Goal: Contribute content: Contribute content

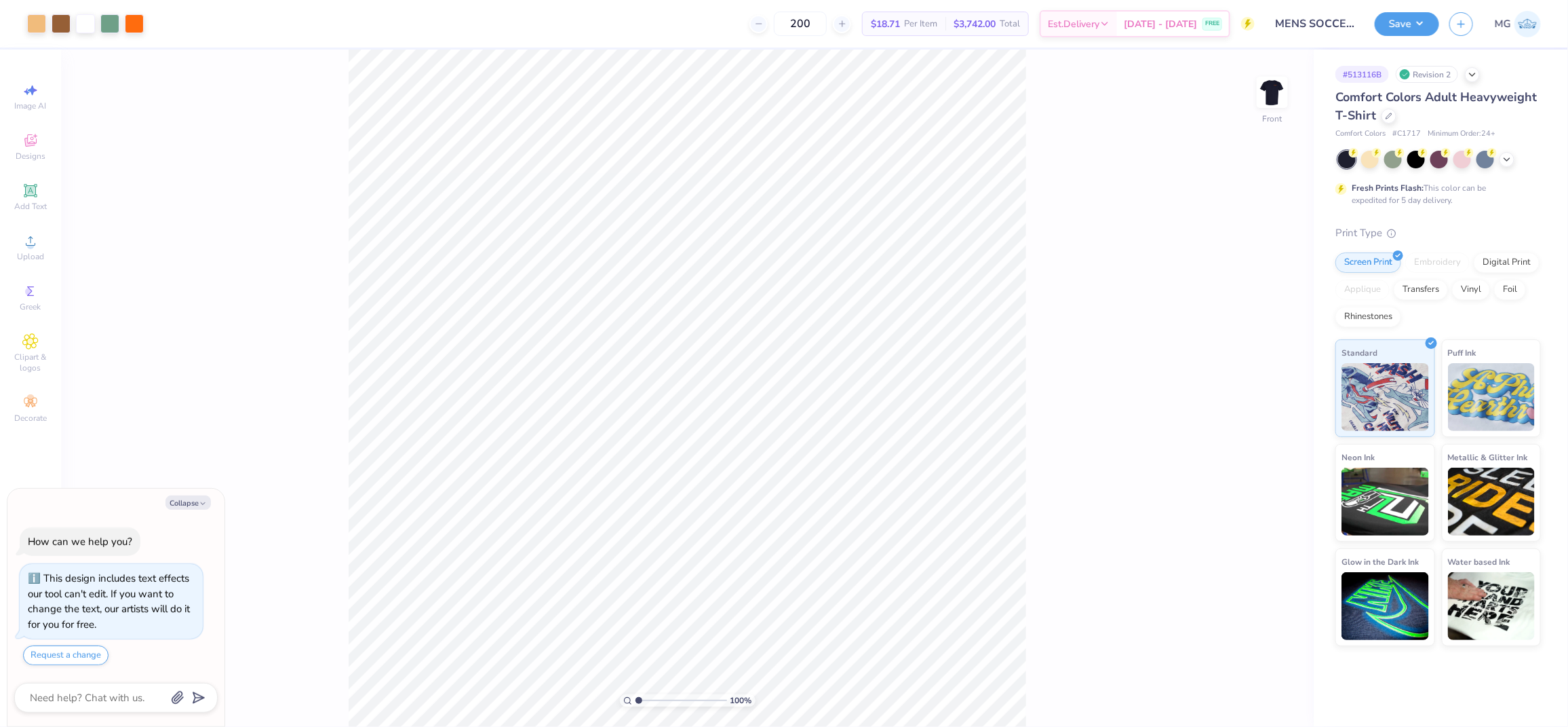
drag, startPoint x: 645, startPoint y: 701, endPoint x: 581, endPoint y: 703, distance: 64.0
type input "1"
click at [636, 703] on input "range" at bounding box center [681, 700] width 92 height 12
click at [193, 237] on div "100 % Front" at bounding box center [687, 387] width 1253 height 677
click at [37, 251] on span "Upload" at bounding box center [30, 256] width 27 height 11
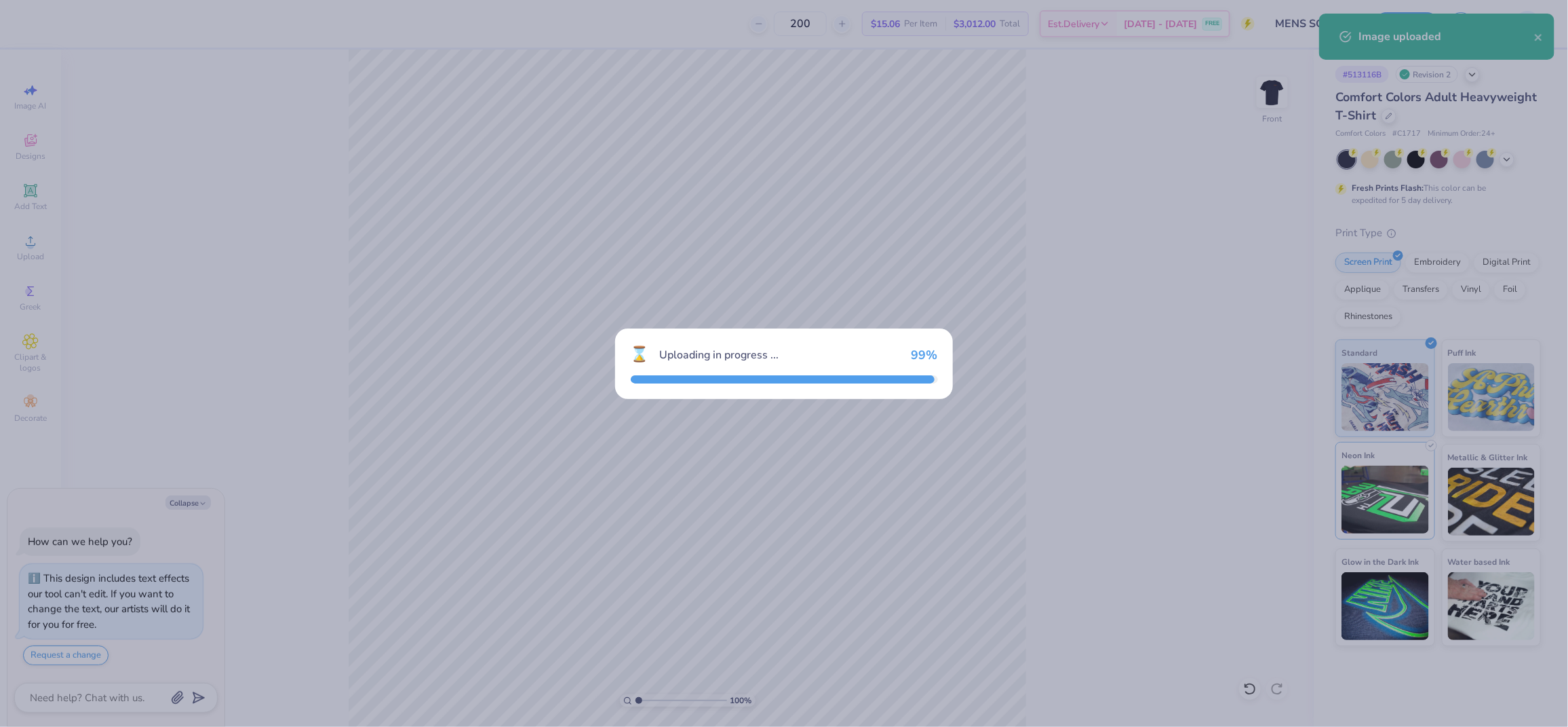
type textarea "x"
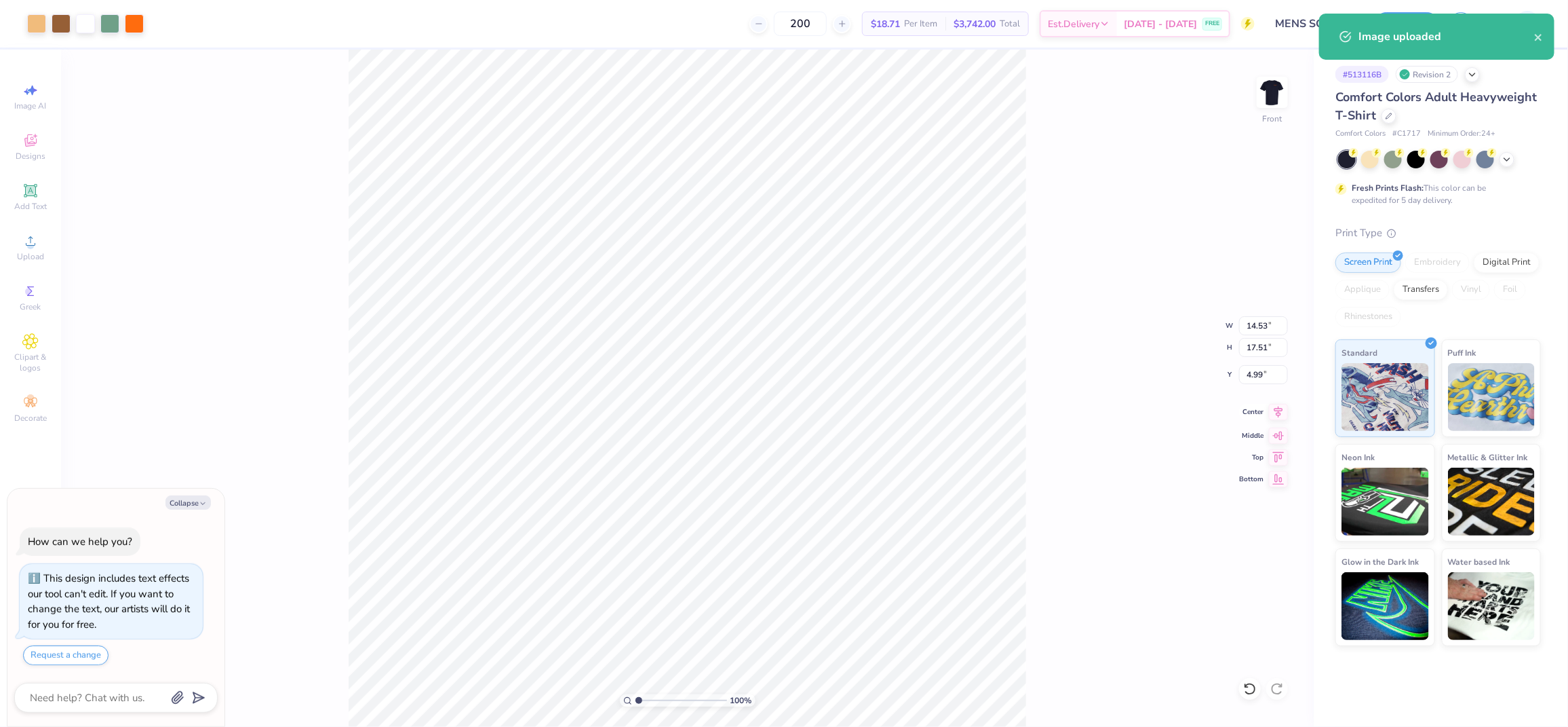
click at [1275, 412] on icon at bounding box center [1278, 411] width 19 height 16
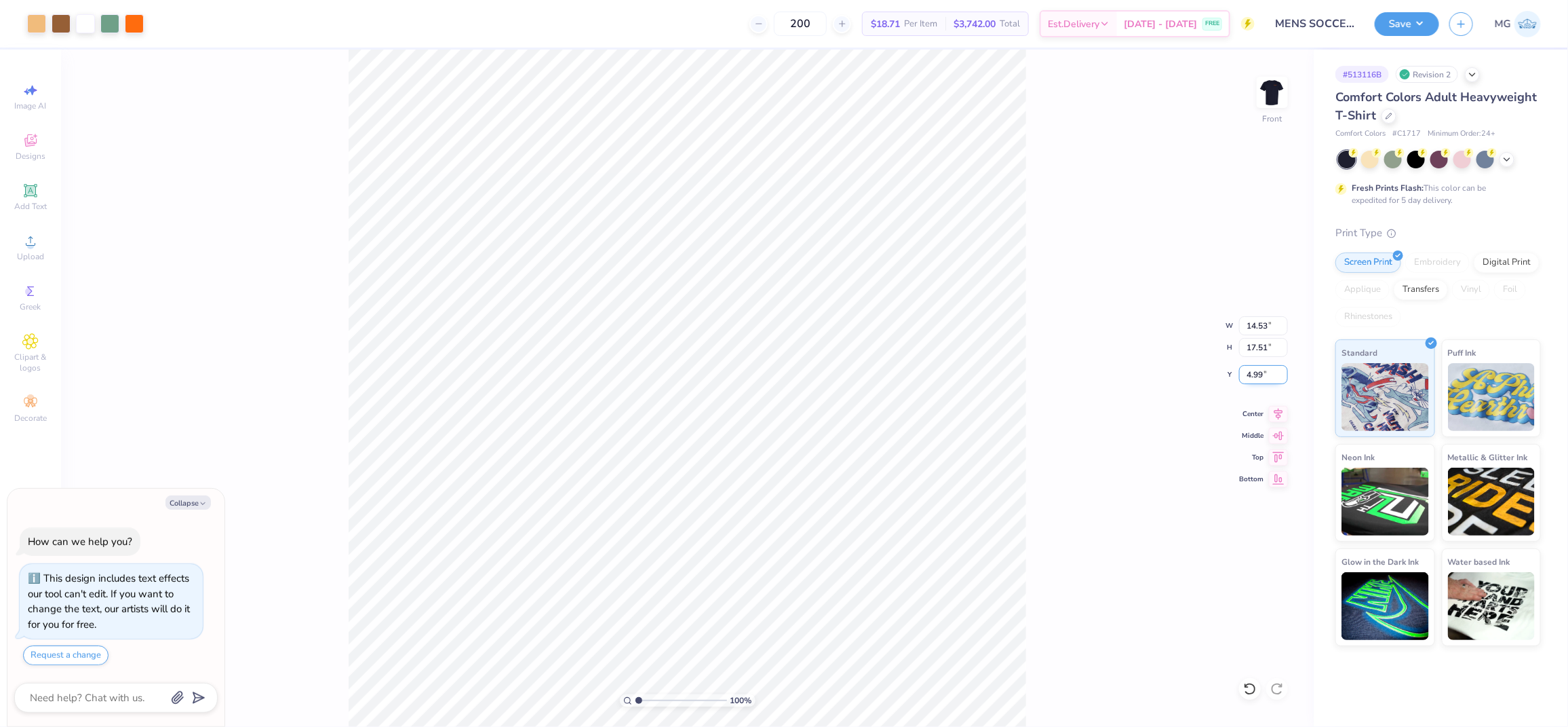
click at [1264, 378] on input "4.99" at bounding box center [1264, 375] width 49 height 19
click at [1267, 346] on input "17.51" at bounding box center [1264, 347] width 49 height 19
type input "14.50"
type textarea "x"
type input "12.03"
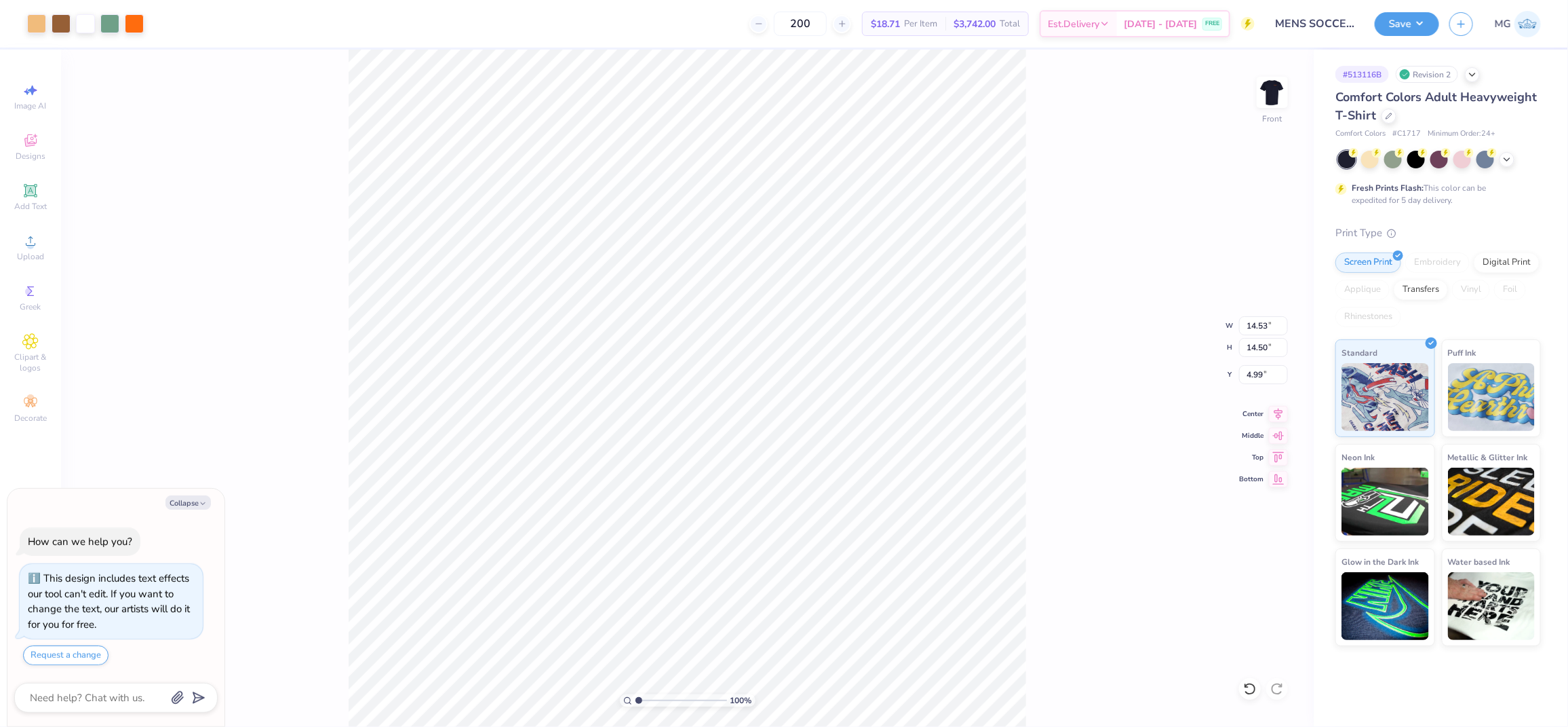
type input "6.50"
type textarea "x"
click at [1265, 374] on input "6.50" at bounding box center [1264, 375] width 49 height 19
type input "6"
type input "3.00"
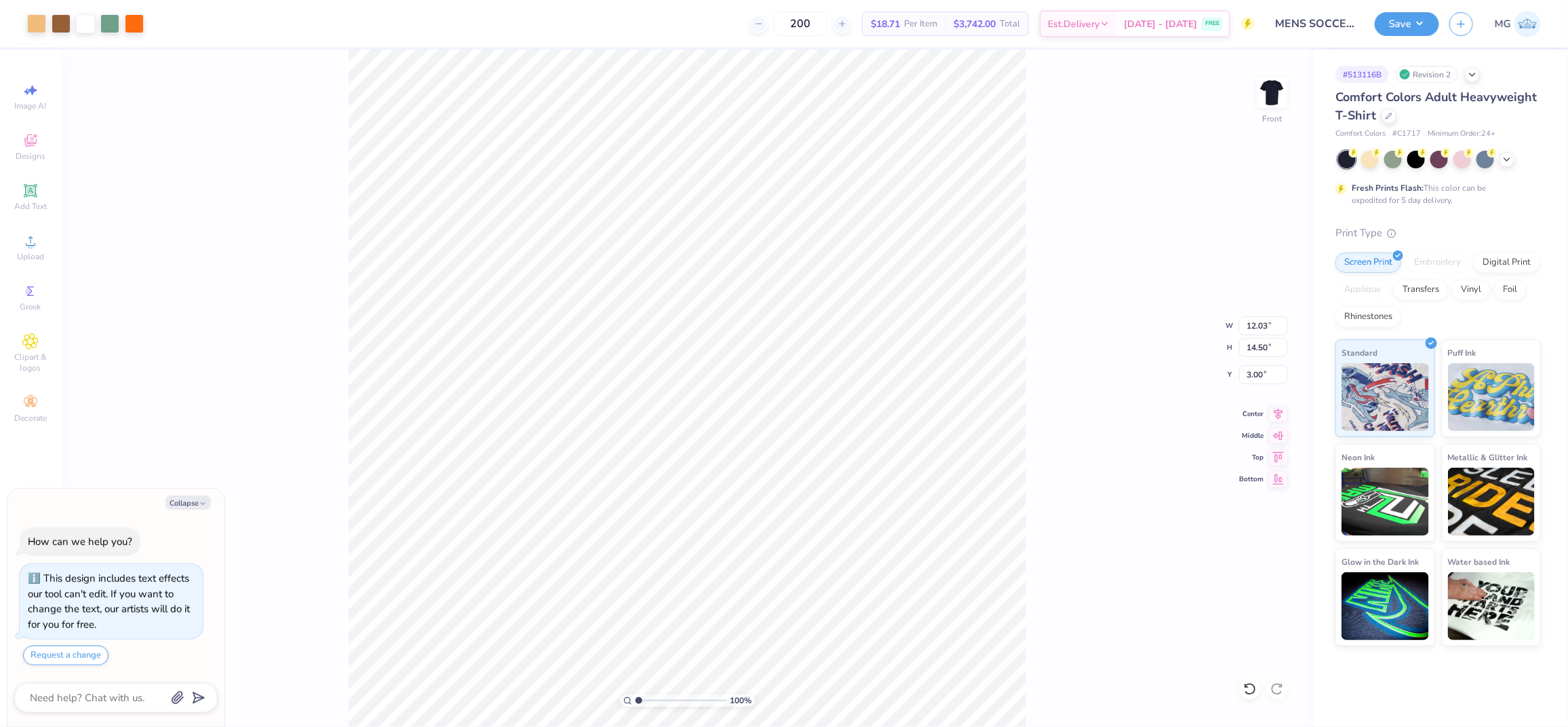
click at [1051, 385] on div "100 % Front W 12.03 12.03 " H 14.50 14.50 " Y 3.00 3.00 " Center Middle Top Bot…" at bounding box center [687, 387] width 1253 height 677
click at [1421, 24] on button "Save" at bounding box center [1407, 21] width 65 height 24
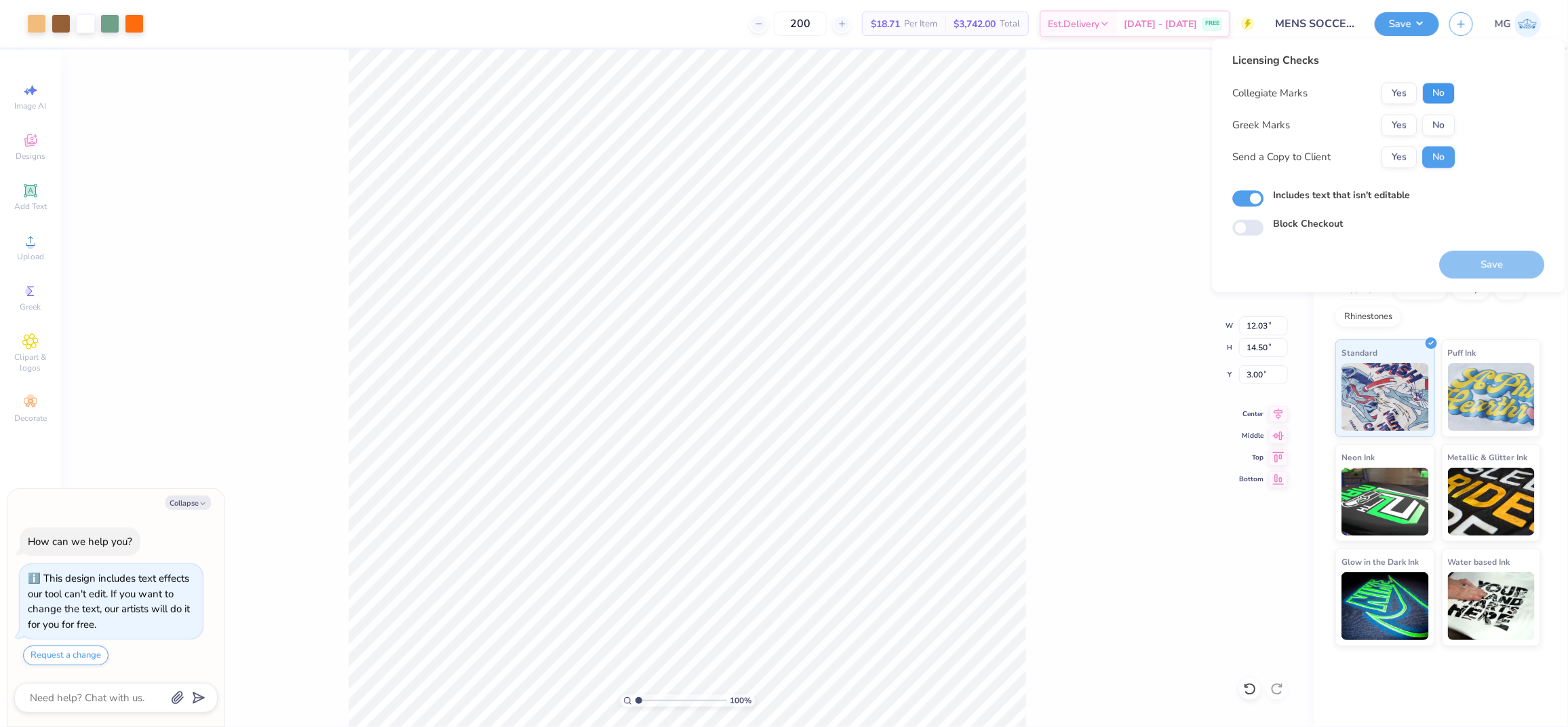
click at [1428, 96] on button "No" at bounding box center [1439, 93] width 33 height 22
click at [1437, 119] on button "No" at bounding box center [1439, 125] width 33 height 22
click at [1406, 156] on button "Yes" at bounding box center [1399, 157] width 35 height 22
click at [1483, 270] on button "Save" at bounding box center [1492, 264] width 105 height 28
type textarea "x"
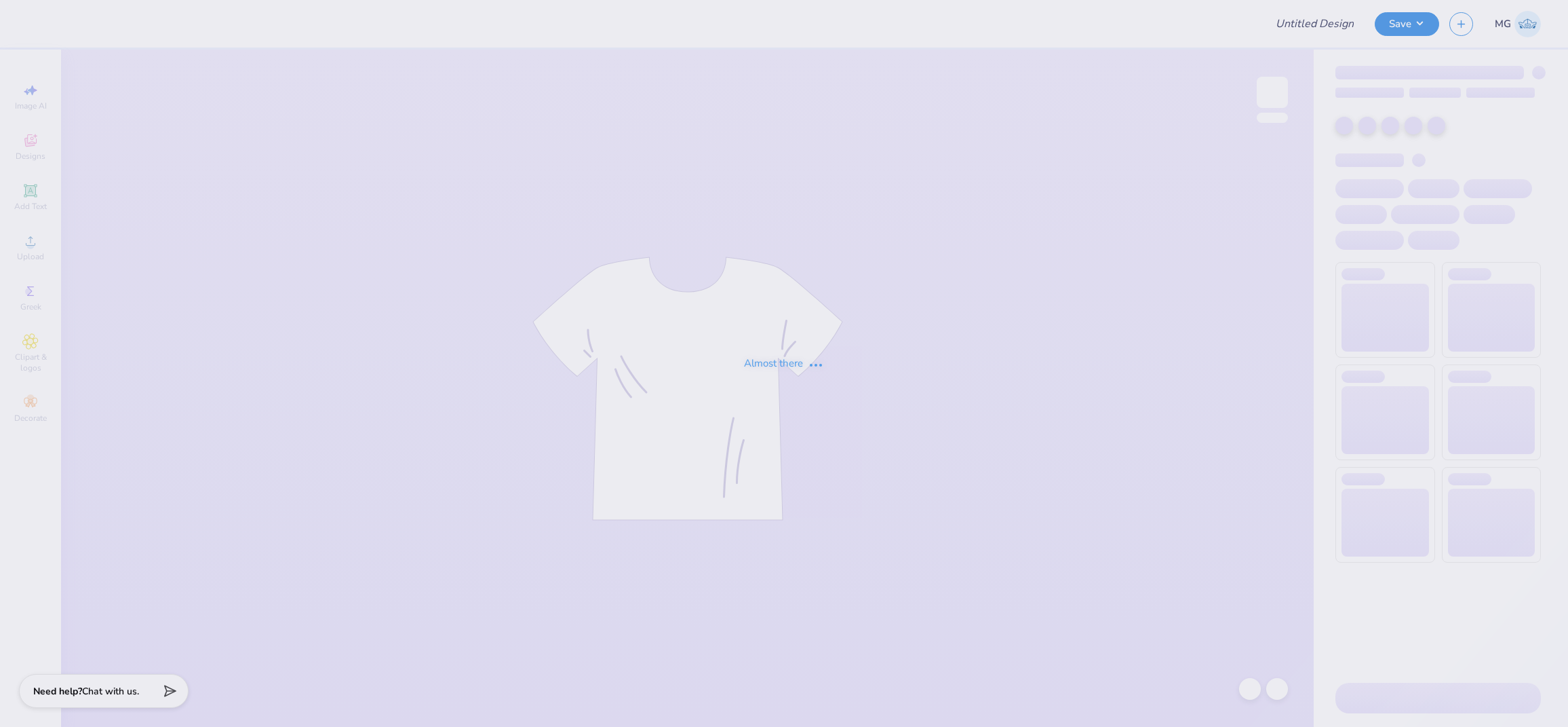
type input "Merch"
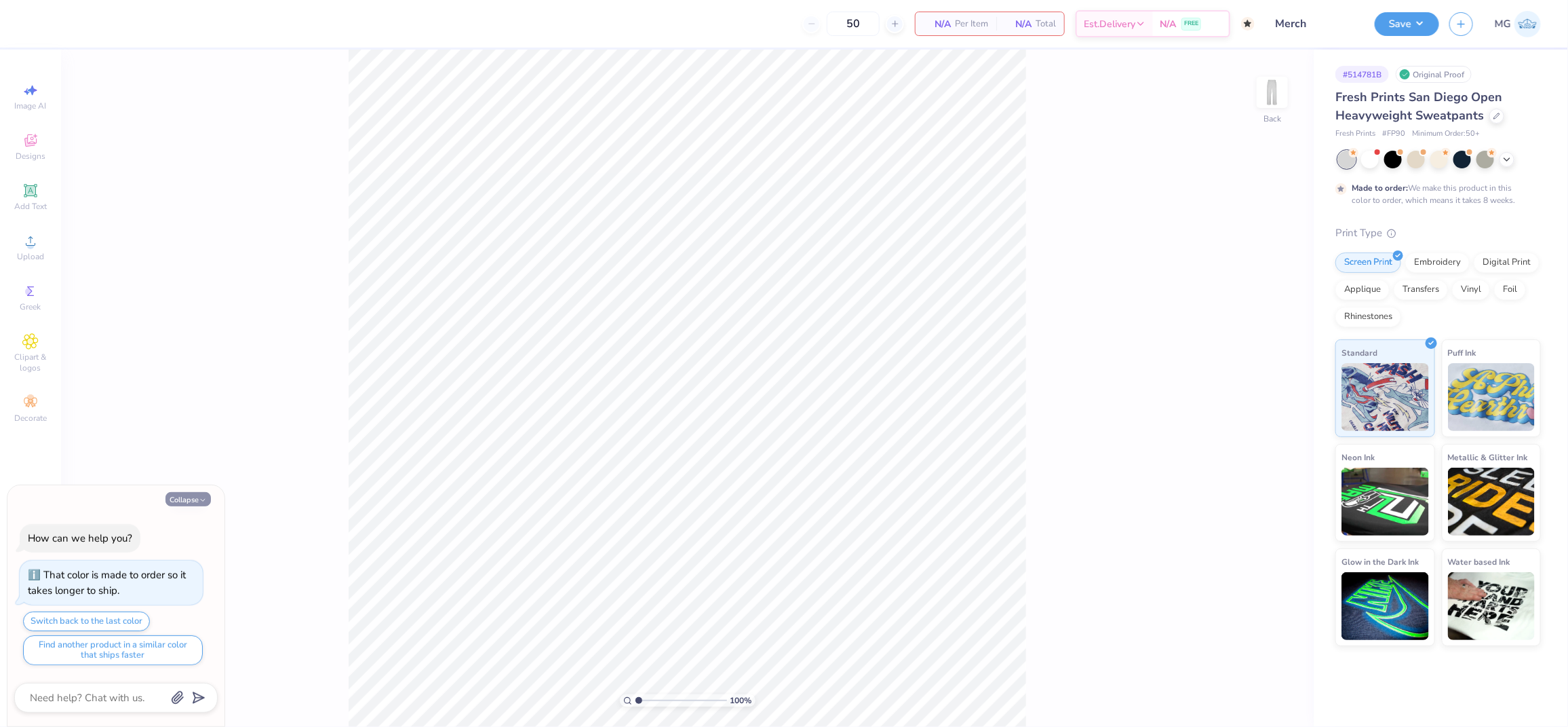
click at [191, 497] on button "Collapse" at bounding box center [188, 499] width 46 height 14
type textarea "x"
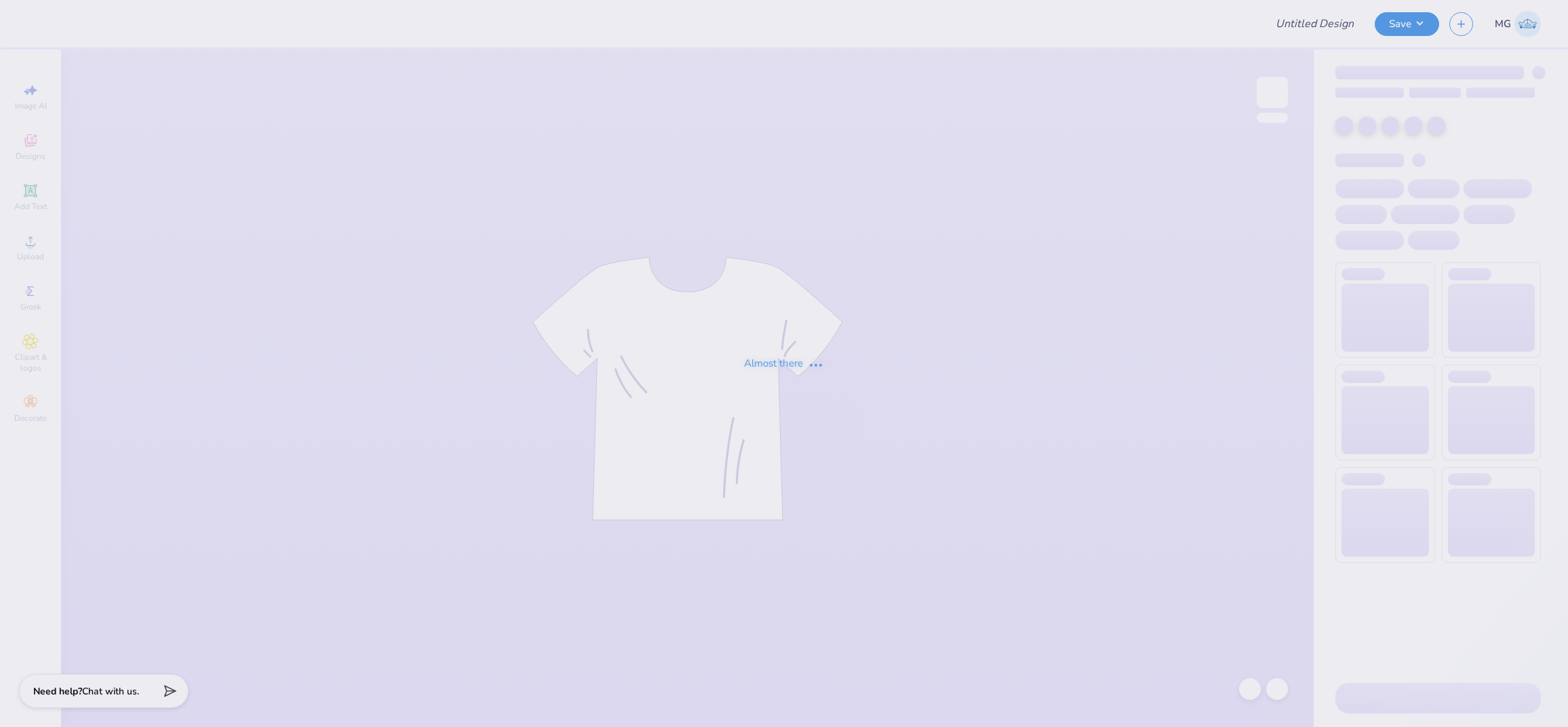
type input "Best Buddies - Merch"
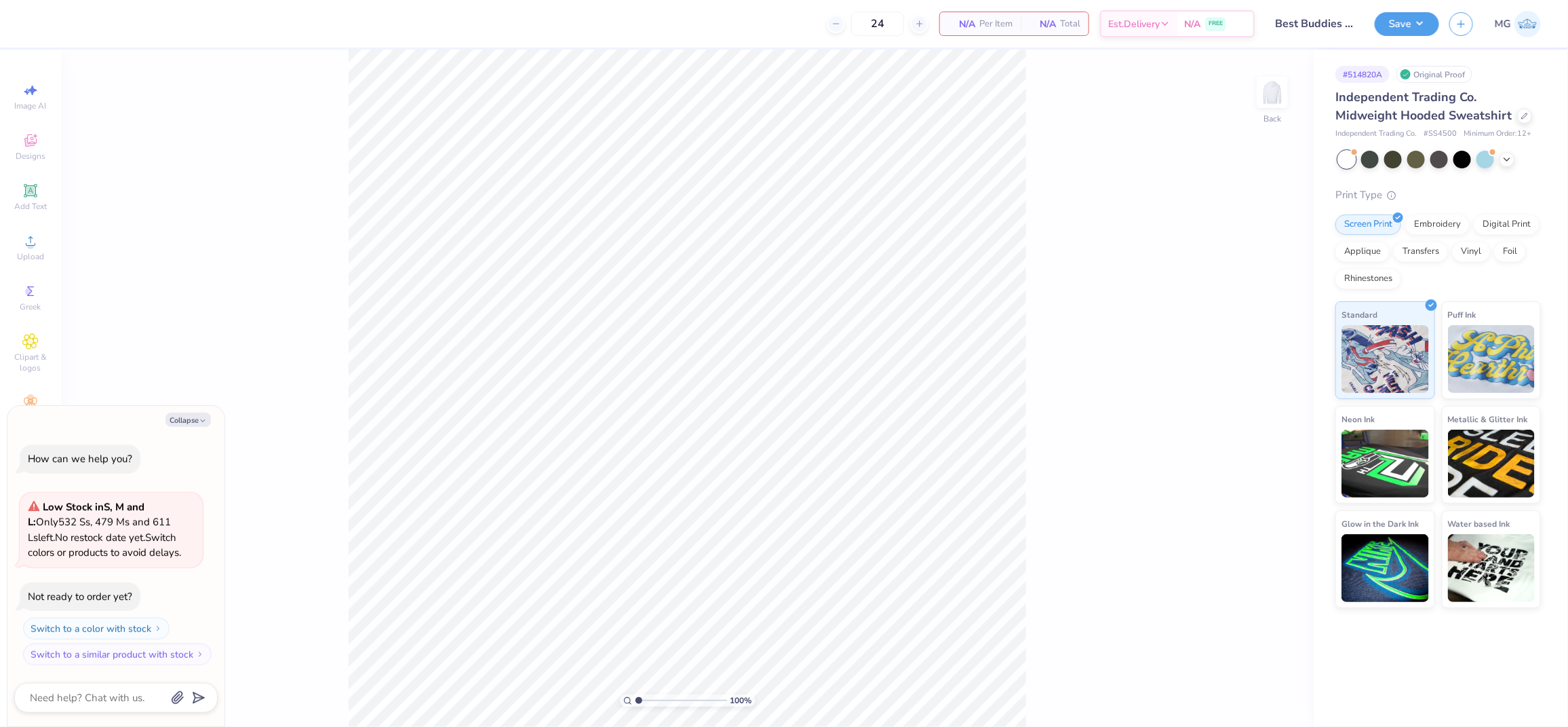
click at [1027, 215] on div "100 % Back" at bounding box center [687, 387] width 1253 height 677
click at [1267, 103] on img at bounding box center [1272, 92] width 54 height 54
click at [195, 416] on button "Collapse" at bounding box center [188, 419] width 46 height 14
type textarea "x"
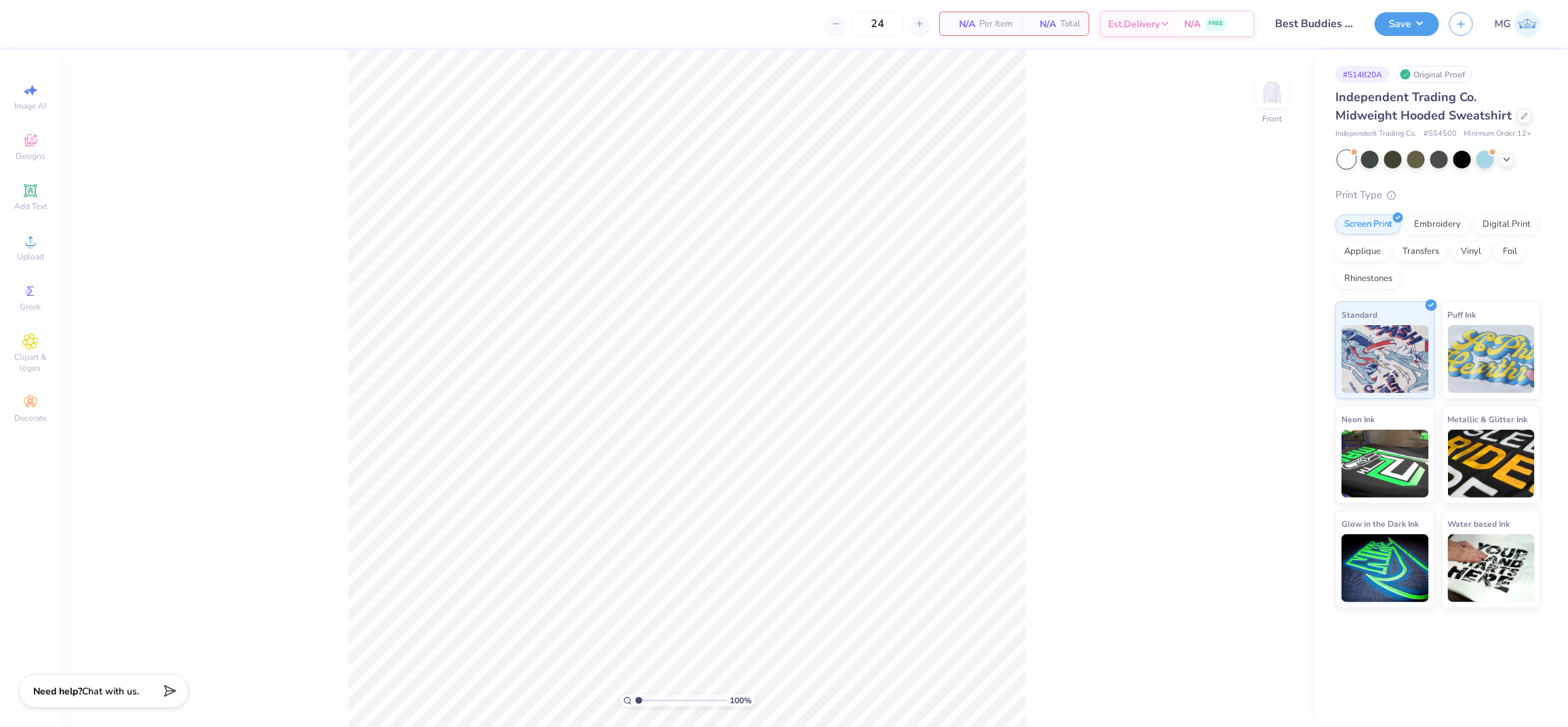
click at [237, 292] on div "100 % Front" at bounding box center [687, 387] width 1253 height 677
click at [26, 251] on span "Upload" at bounding box center [30, 256] width 27 height 11
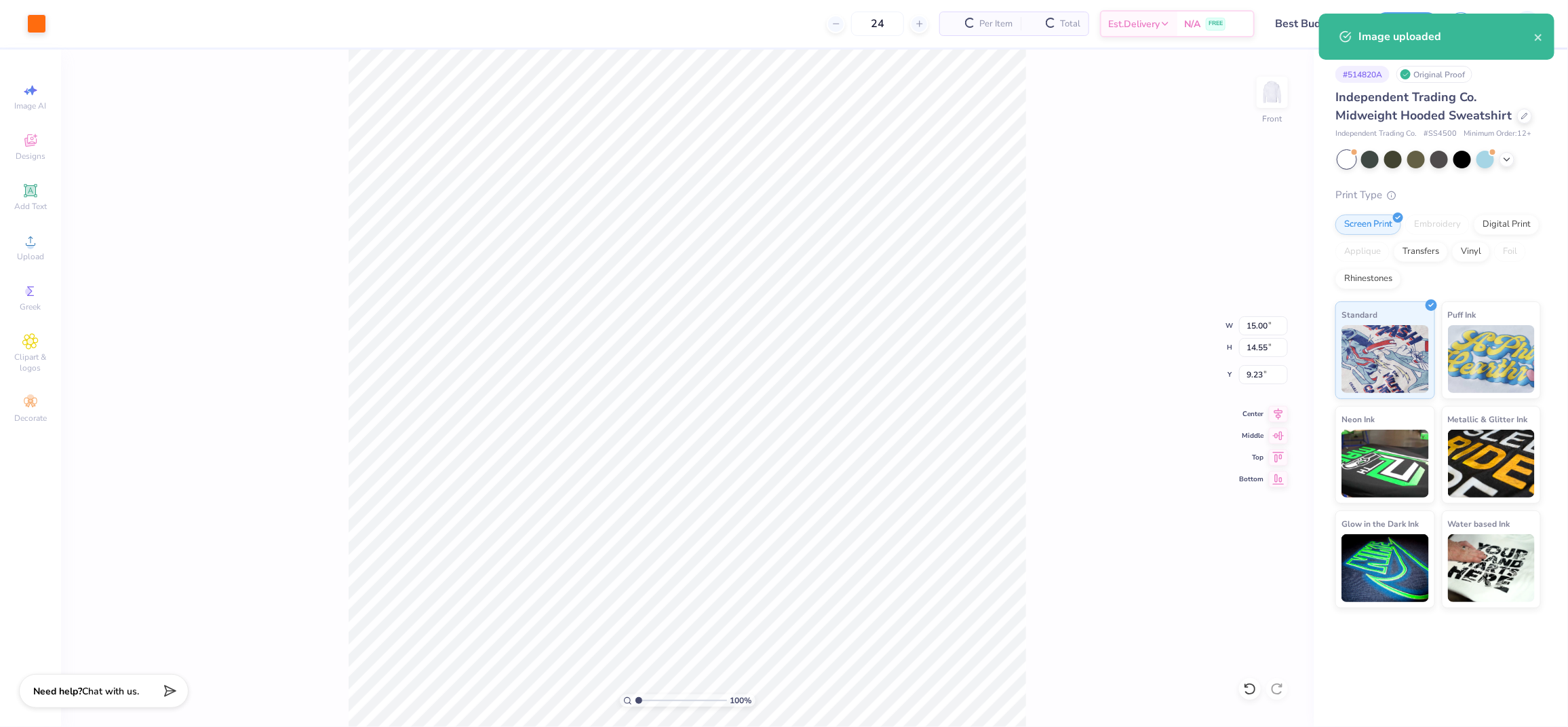
type input "6.32"
click at [1254, 321] on input "15.00" at bounding box center [1264, 325] width 49 height 19
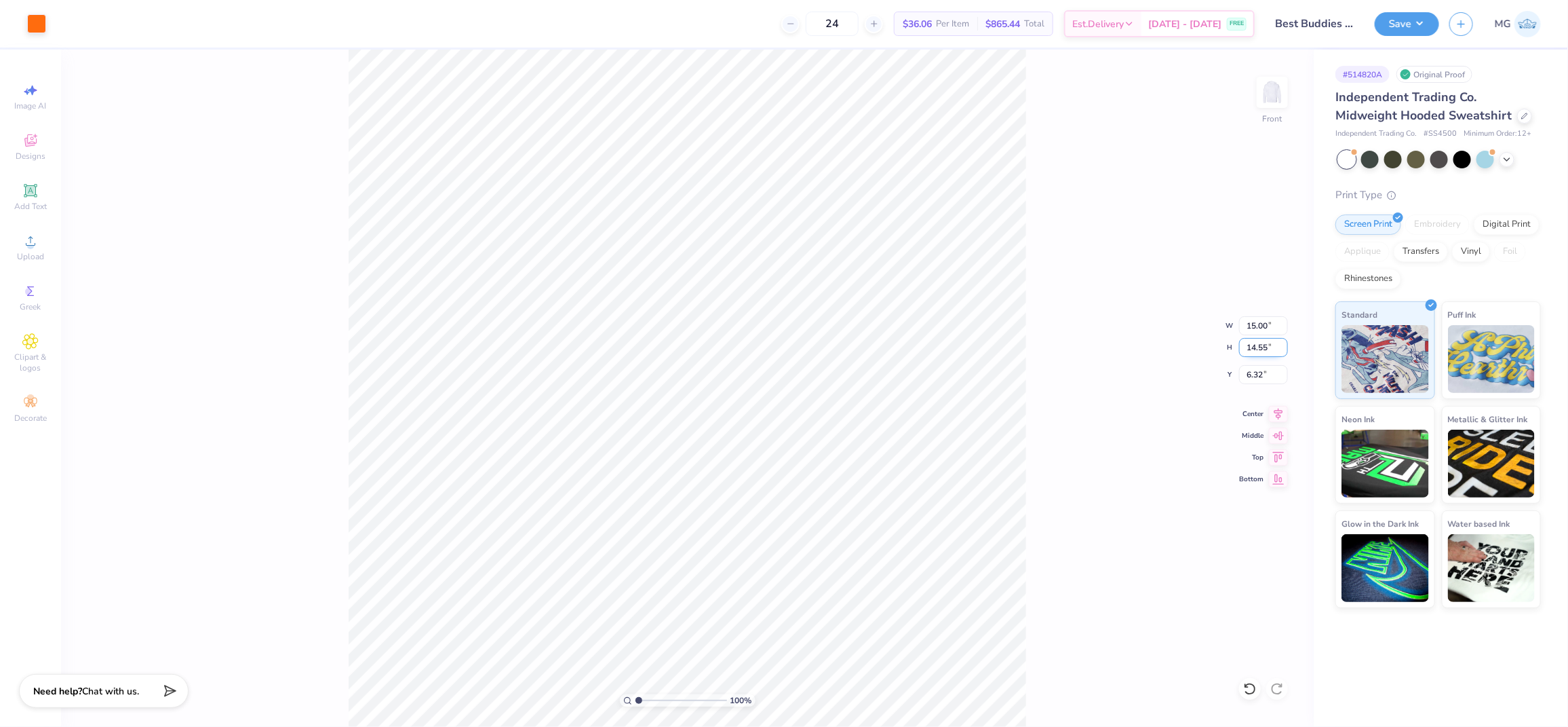
click at [1257, 352] on input "14.55" at bounding box center [1264, 347] width 49 height 19
click at [1270, 346] on input "14.55" at bounding box center [1264, 347] width 49 height 19
type input "12.00"
type input "12.37"
click at [1261, 371] on input "7.59" at bounding box center [1264, 375] width 49 height 19
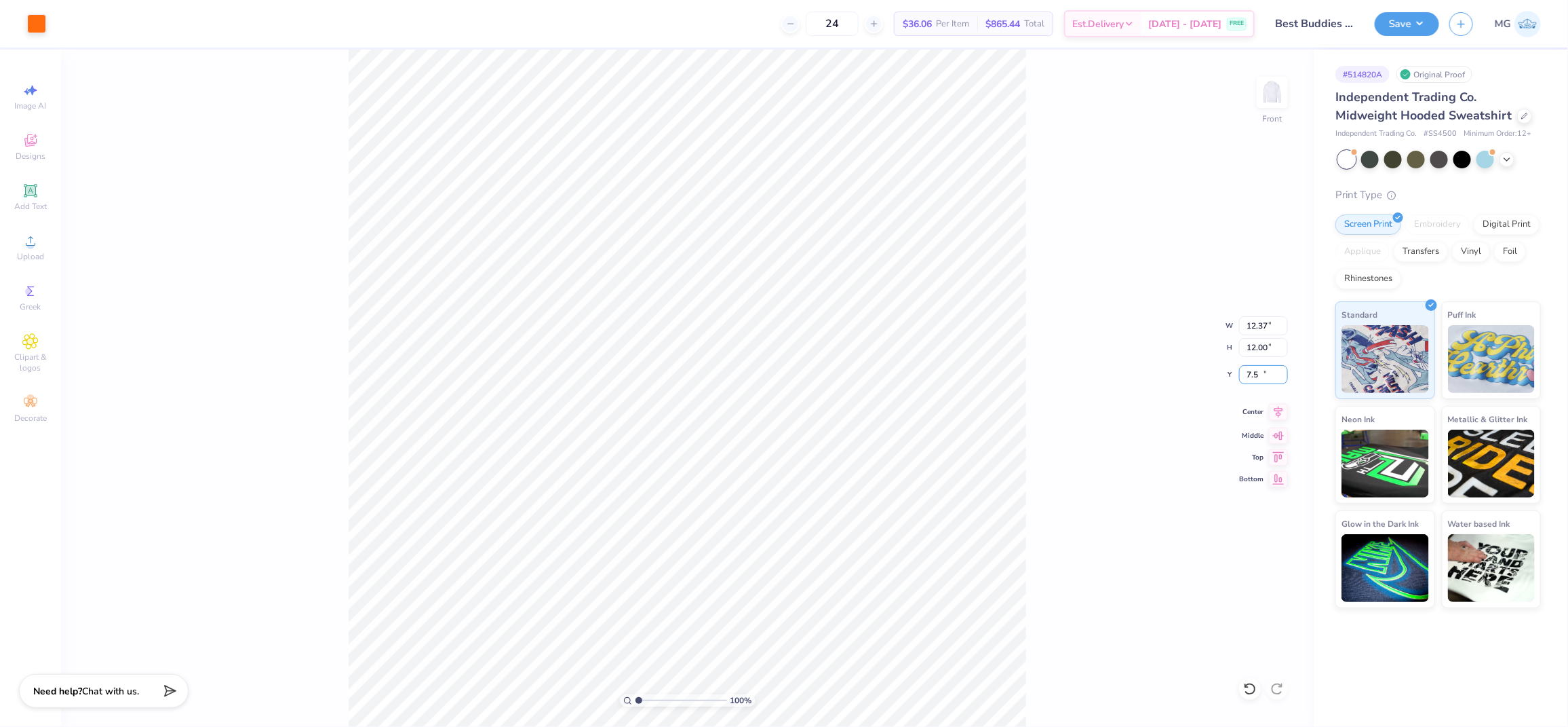
type input "7"
type input "6.00"
click at [1057, 340] on div "100 % Front W 12.37 12.37 " H 12.00 12.00 " Y 6.00 6.00 " Center Middle Top Bot…" at bounding box center [687, 387] width 1253 height 677
click at [1267, 76] on img at bounding box center [1272, 92] width 54 height 54
click at [15, 247] on div "Upload" at bounding box center [30, 247] width 48 height 40
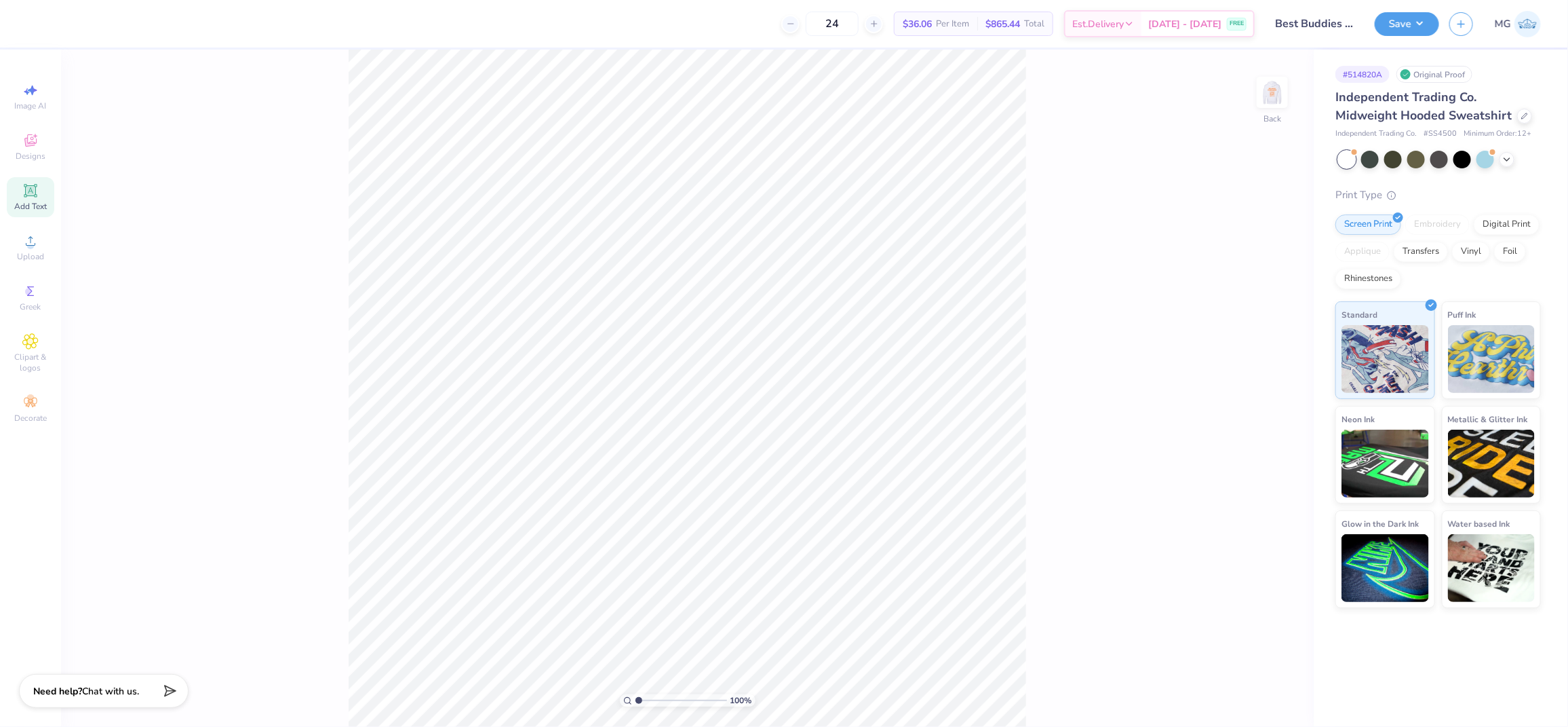
click at [39, 198] on div "Add Text" at bounding box center [30, 197] width 48 height 40
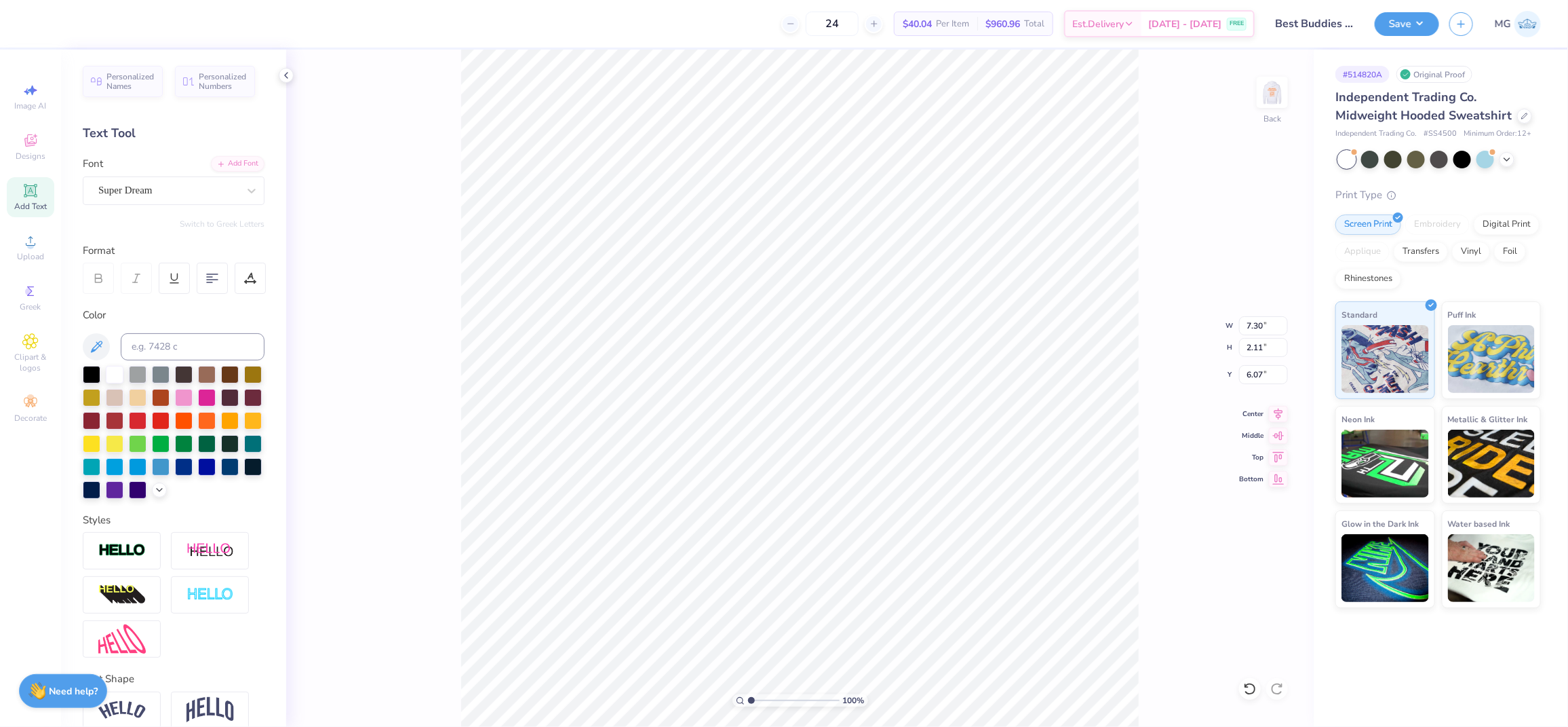
scroll to position [14, 5]
type textarea "BEST BUDDIES"
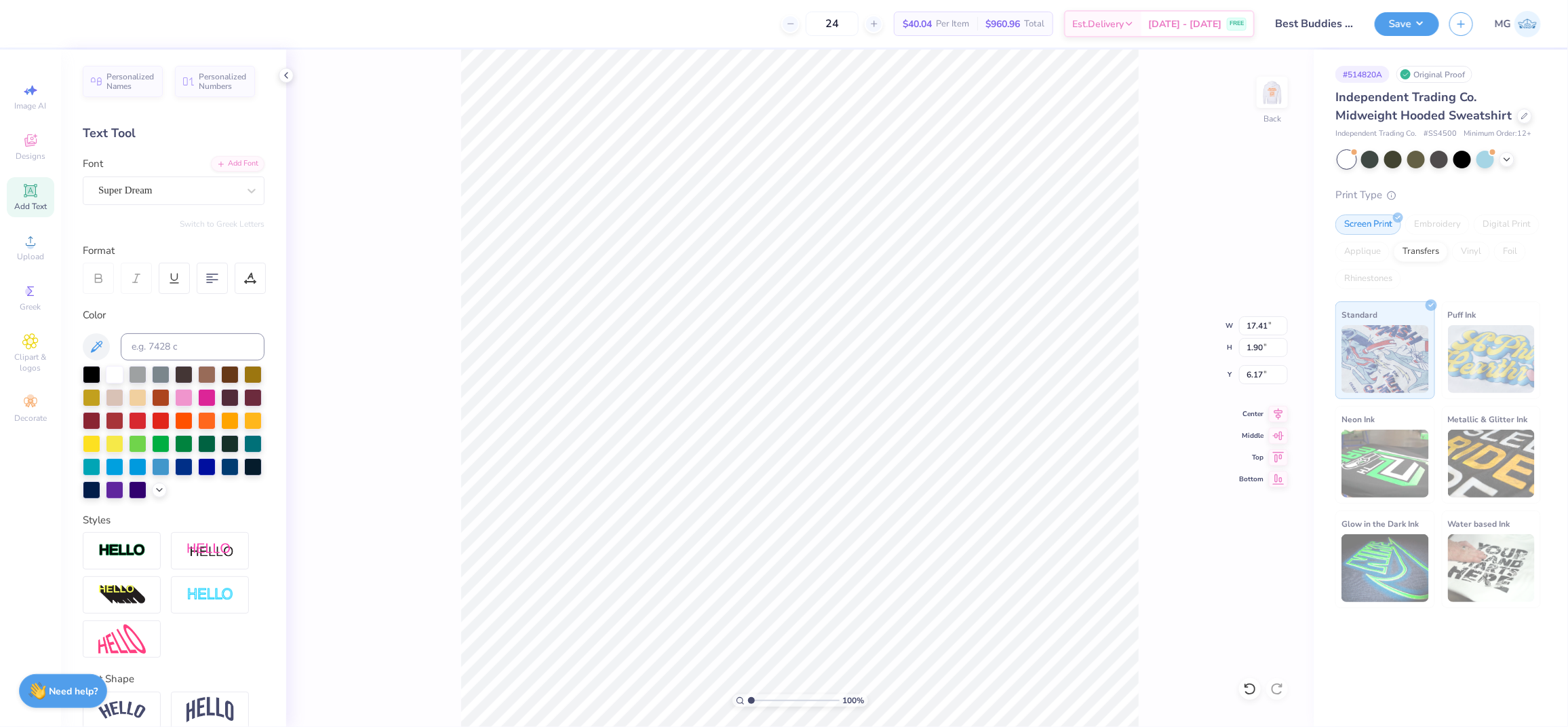
type input "17.41"
type input "1.90"
type input "6.17"
type input "9.01"
type input "0.98"
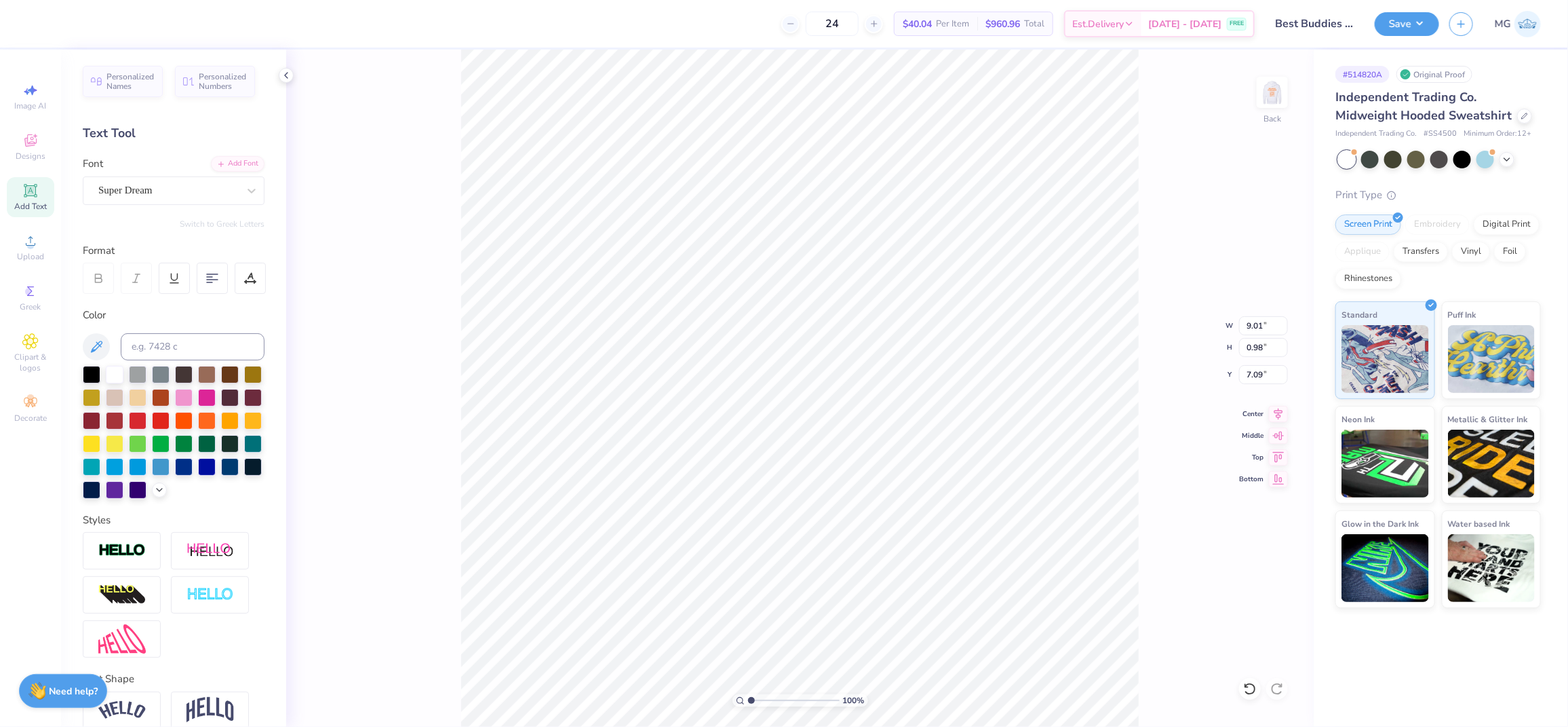
type input "4.59"
type input "5.78"
type input "0.63"
click at [1273, 101] on img at bounding box center [1272, 92] width 54 height 54
click at [1274, 82] on img at bounding box center [1272, 92] width 54 height 54
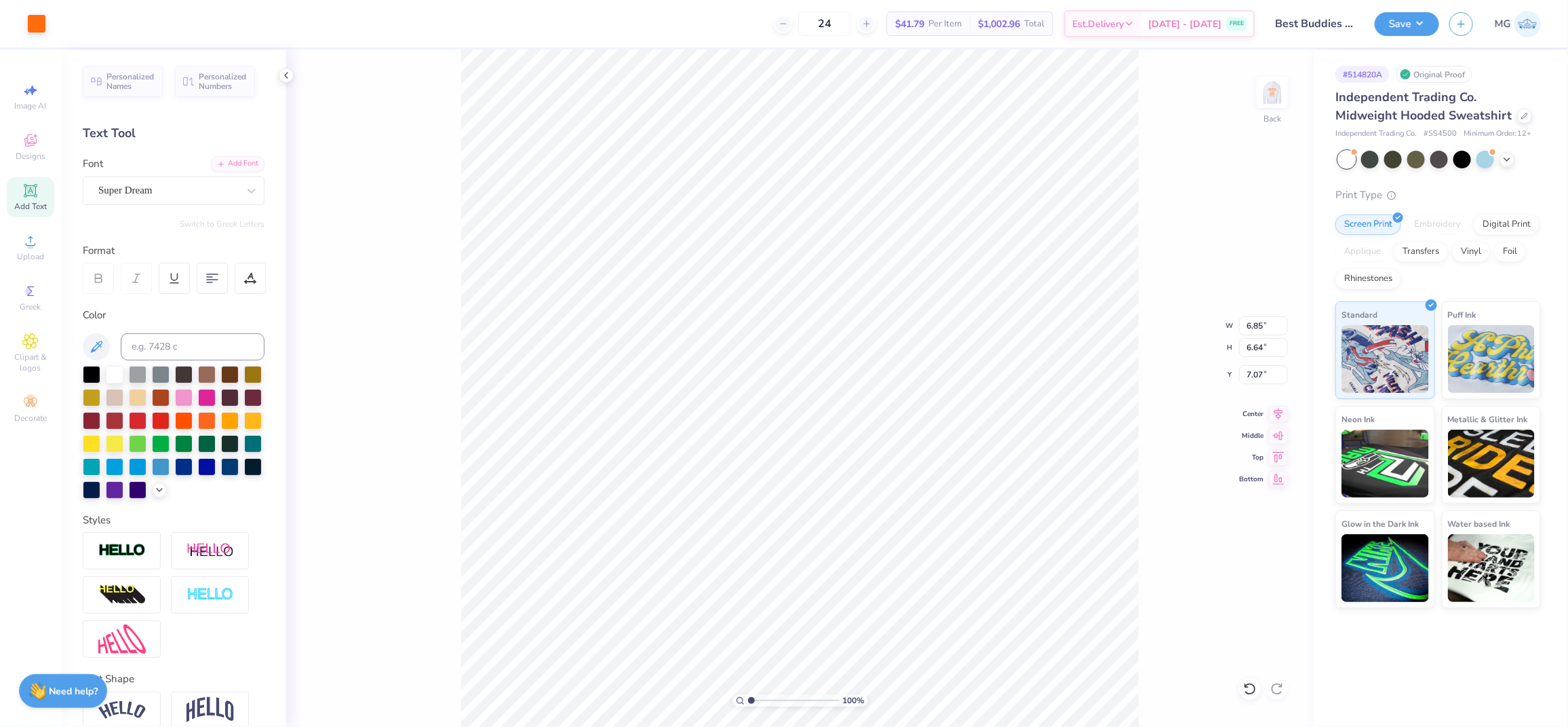
type input "6.85"
type input "6.64"
type input "2.68"
type input "4.60"
click at [220, 155] on div "Personalized Names Personalized Numbers Text Tool Add Font Font Super Dream Swi…" at bounding box center [173, 387] width 226 height 677
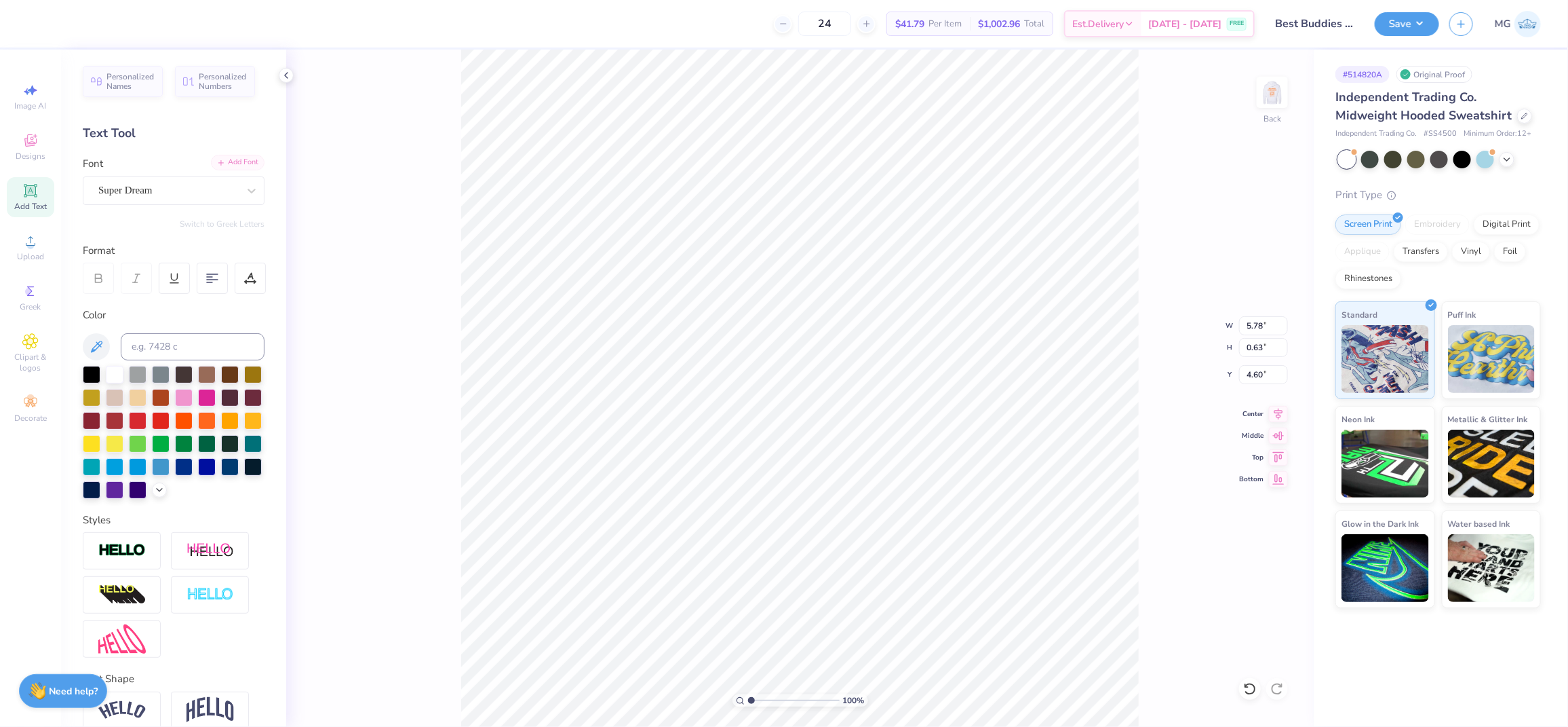
click at [224, 161] on div "Add Font" at bounding box center [238, 163] width 54 height 16
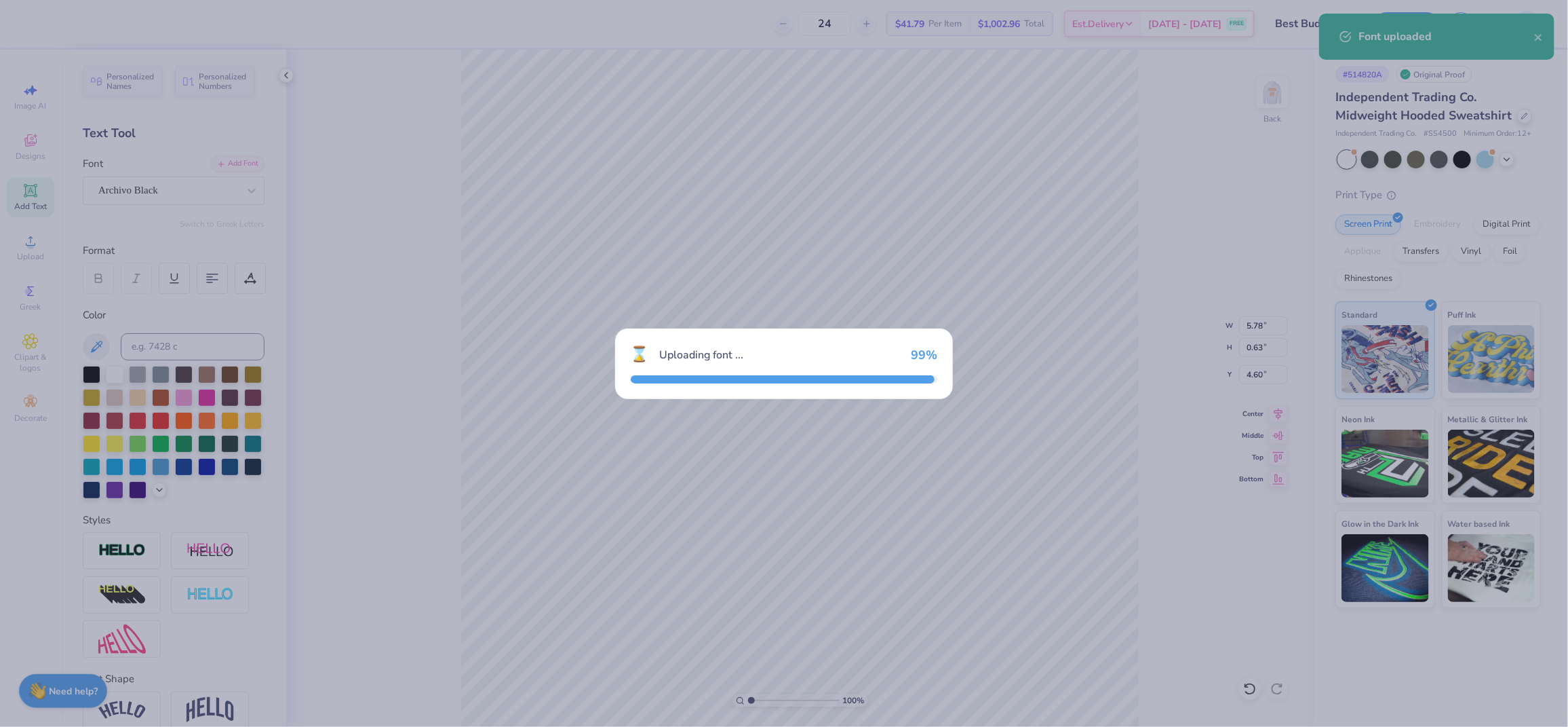
type input "7.06"
type input "0.62"
type input "4.61"
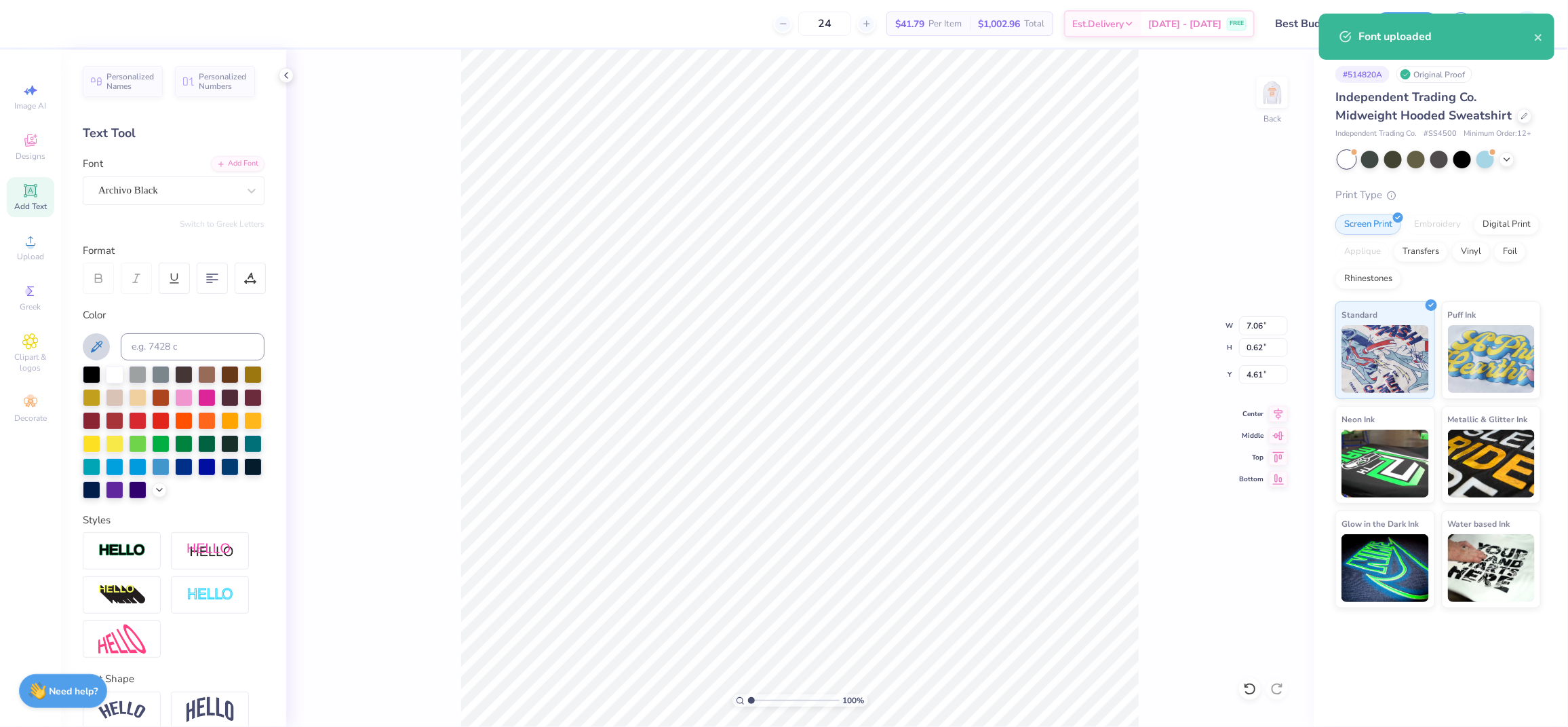
click at [92, 346] on icon at bounding box center [96, 346] width 16 height 16
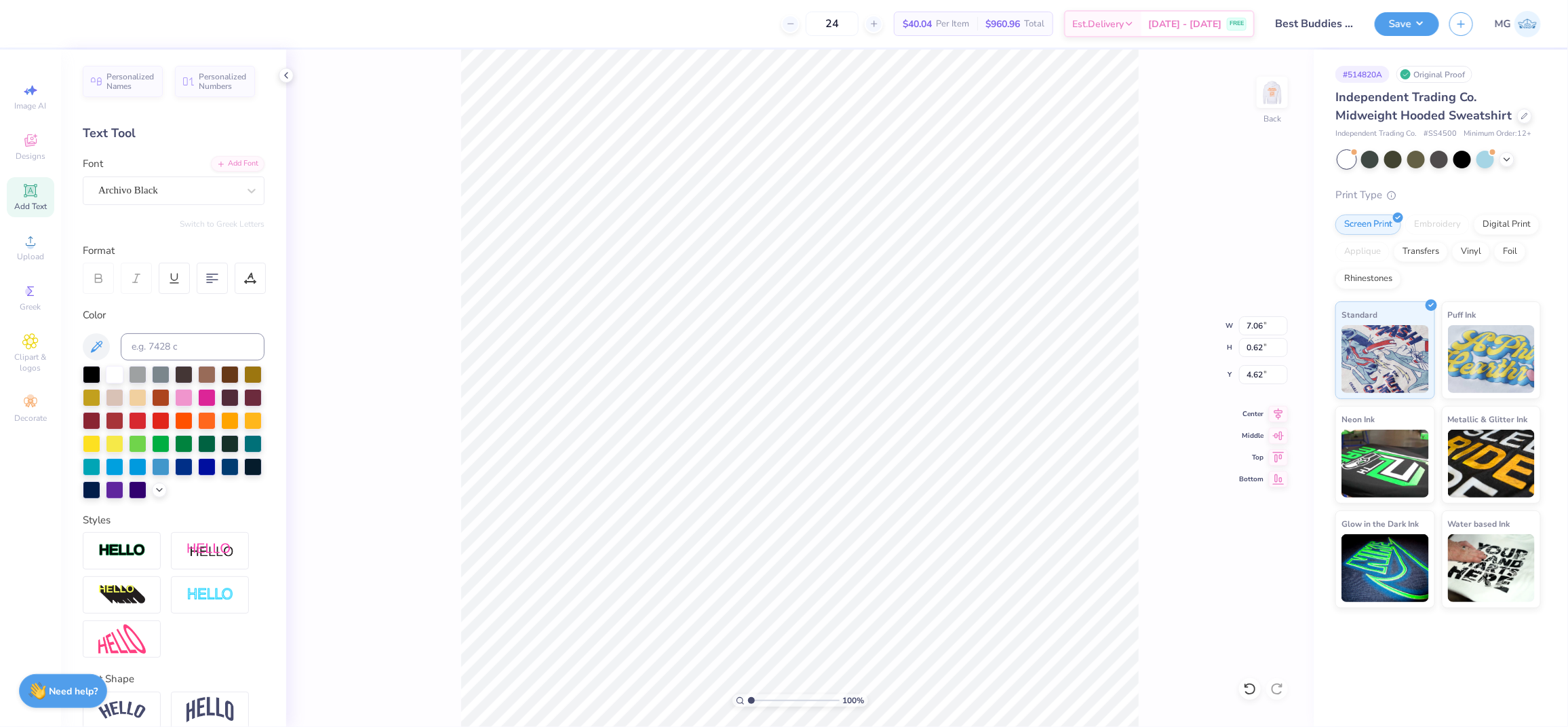
type input "3.92"
click at [809, 298] on li "Copy" at bounding box center [822, 300] width 106 height 27
click at [816, 394] on li "Duplicate" at bounding box center [815, 395] width 106 height 27
type input "6.11"
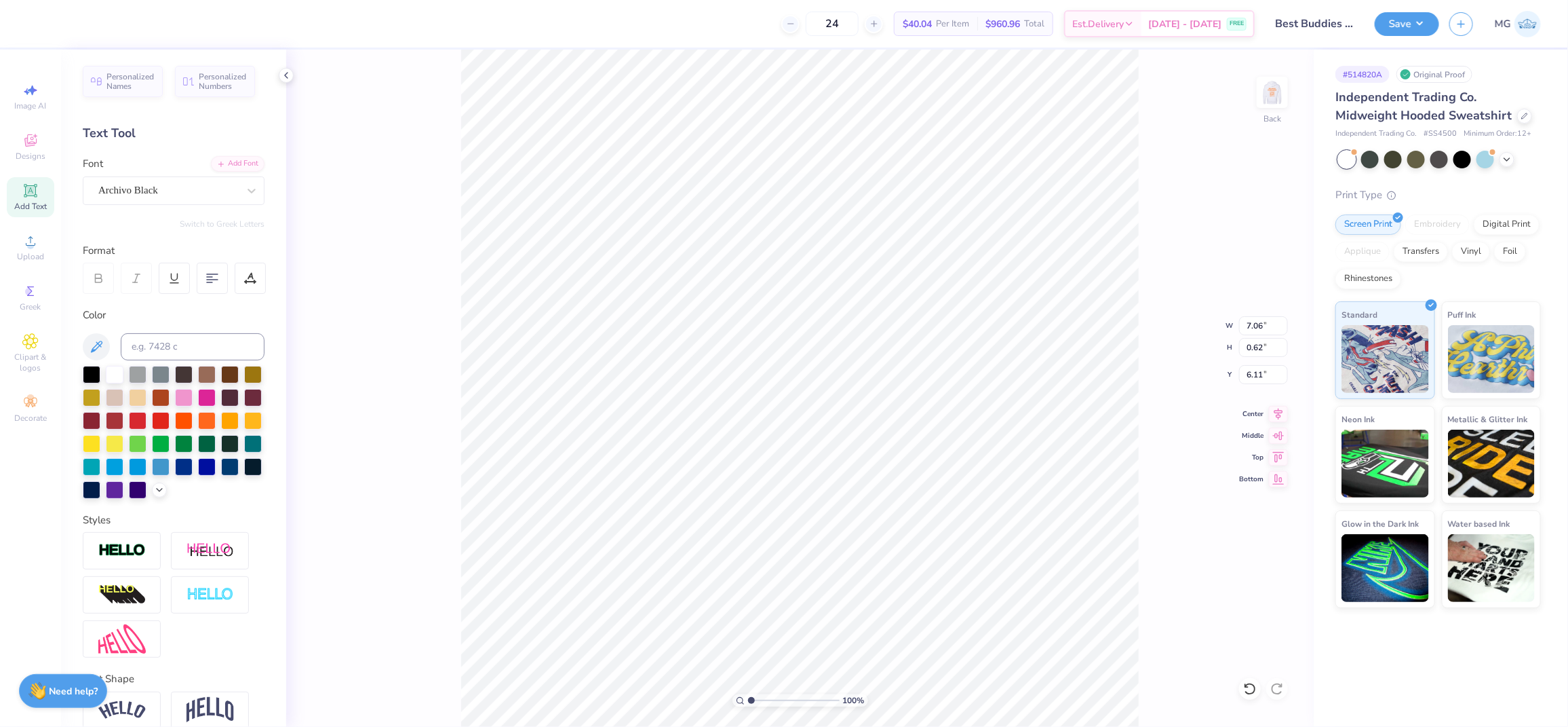
scroll to position [14, 3]
type textarea "MALIBU, [GEOGRAPHIC_DATA]"
type input "4.04"
click at [1263, 322] on input "7.06" at bounding box center [1264, 325] width 49 height 19
type input "7"
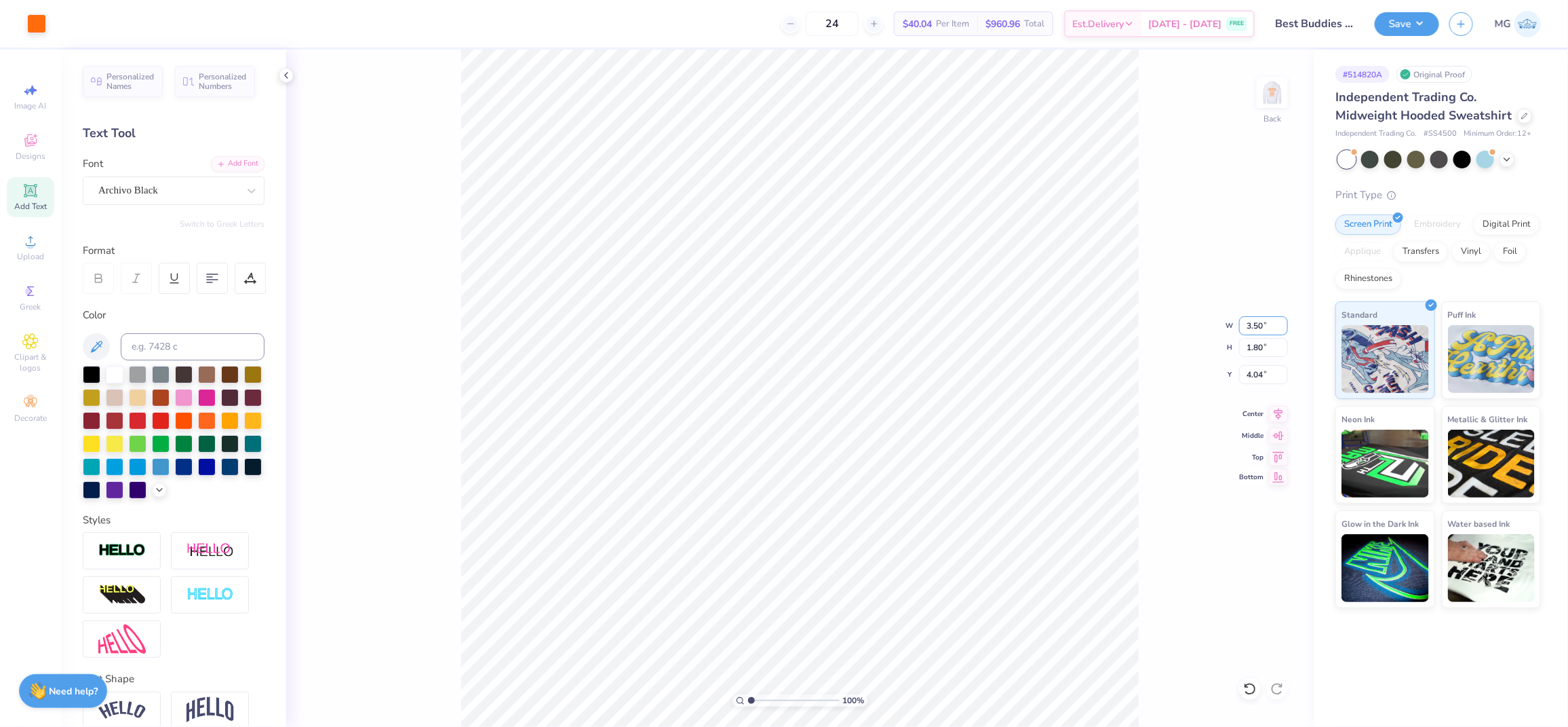
type input "3.50"
type input "0.89"
type input "4.49"
type input "3.00"
click at [216, 163] on div "Add Font" at bounding box center [238, 163] width 54 height 16
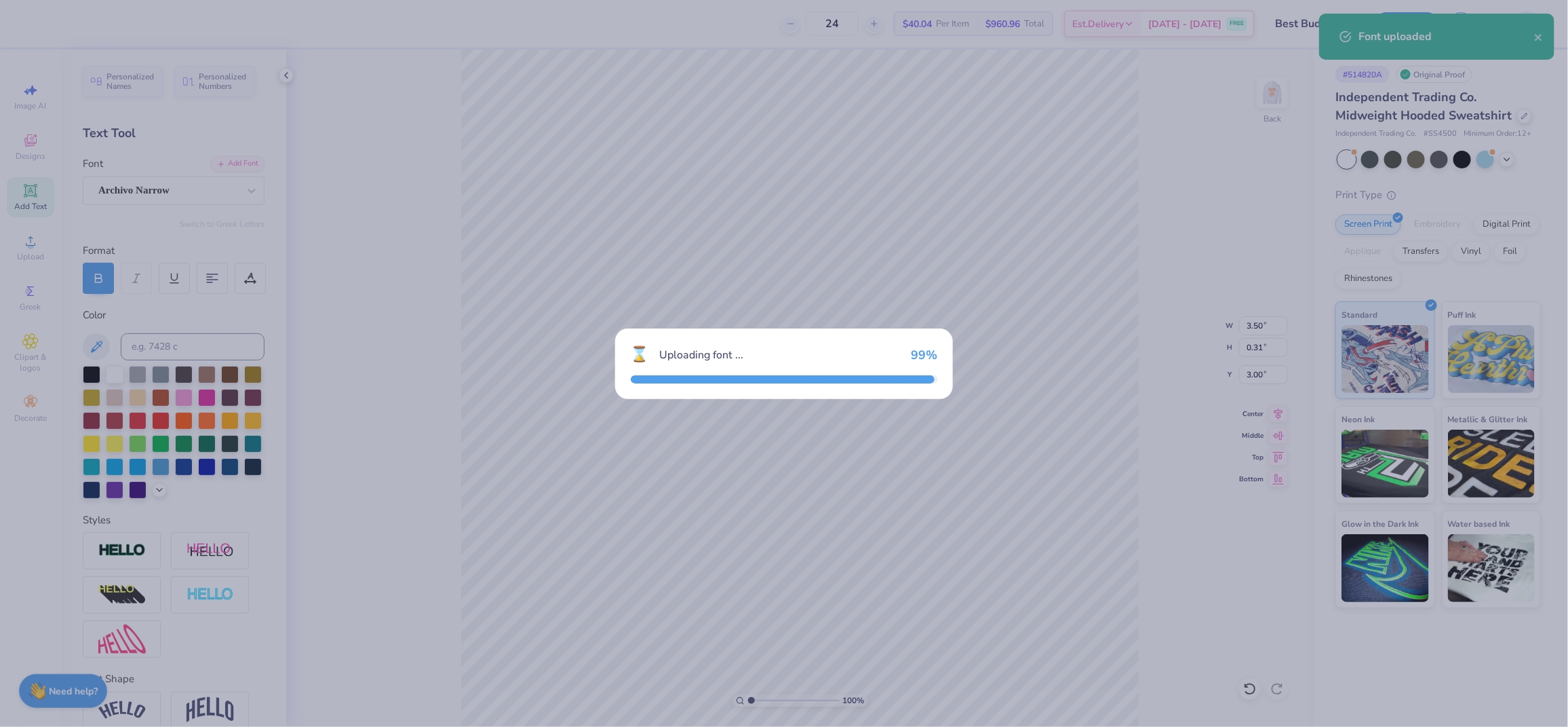
type input "2.58"
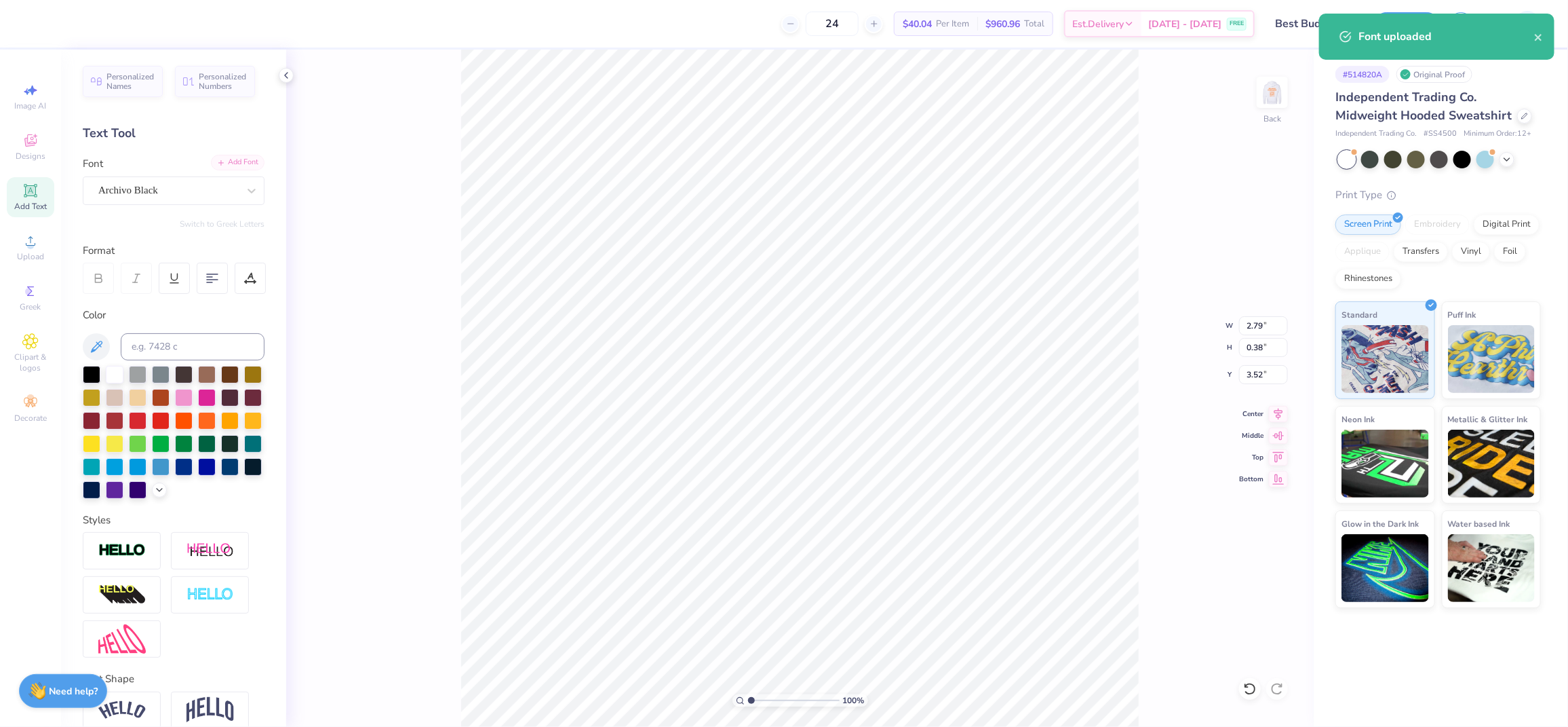
click at [242, 156] on div "Add Font" at bounding box center [238, 163] width 54 height 16
click at [193, 194] on div "Archivo Black" at bounding box center [169, 191] width 143 height 21
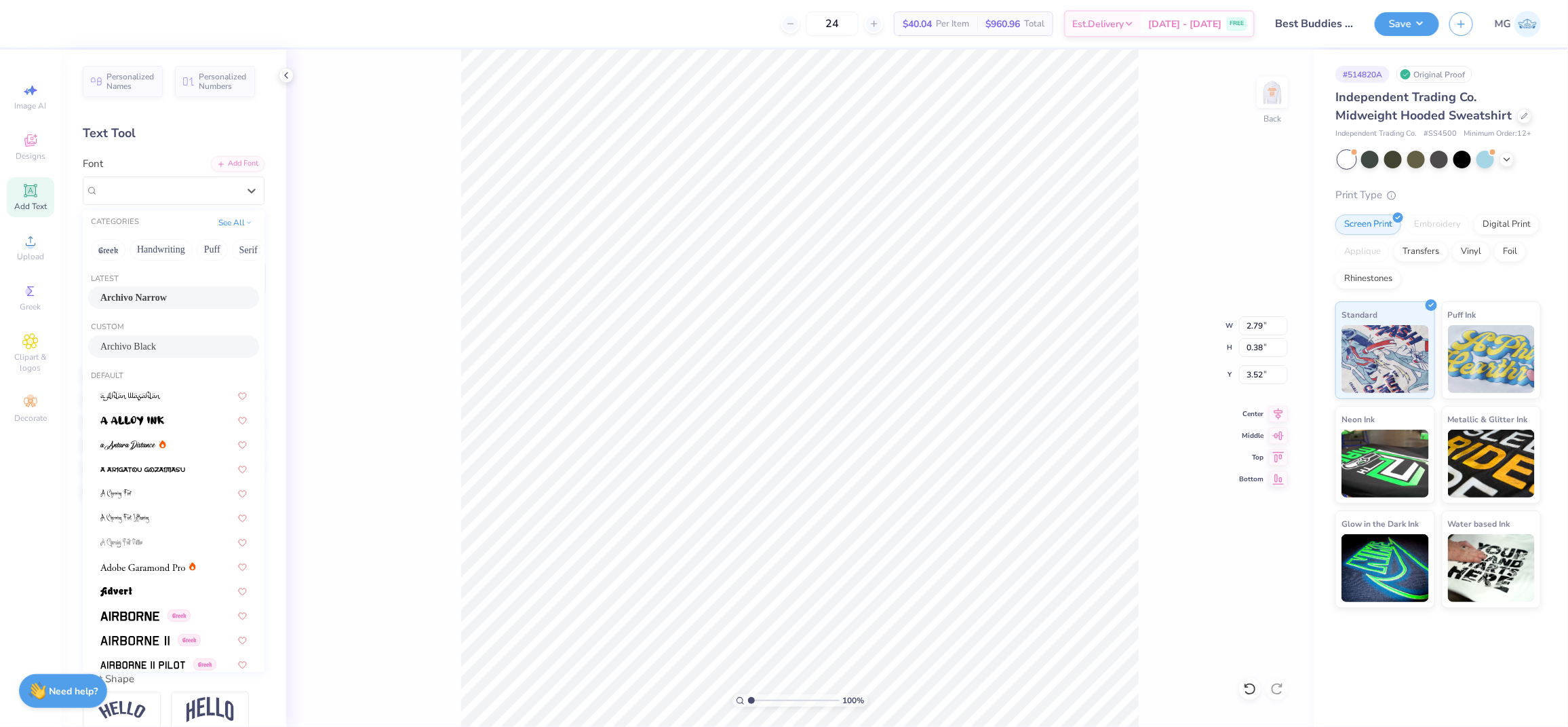
click at [154, 289] on div "Archivo Narrow" at bounding box center [173, 297] width 171 height 22
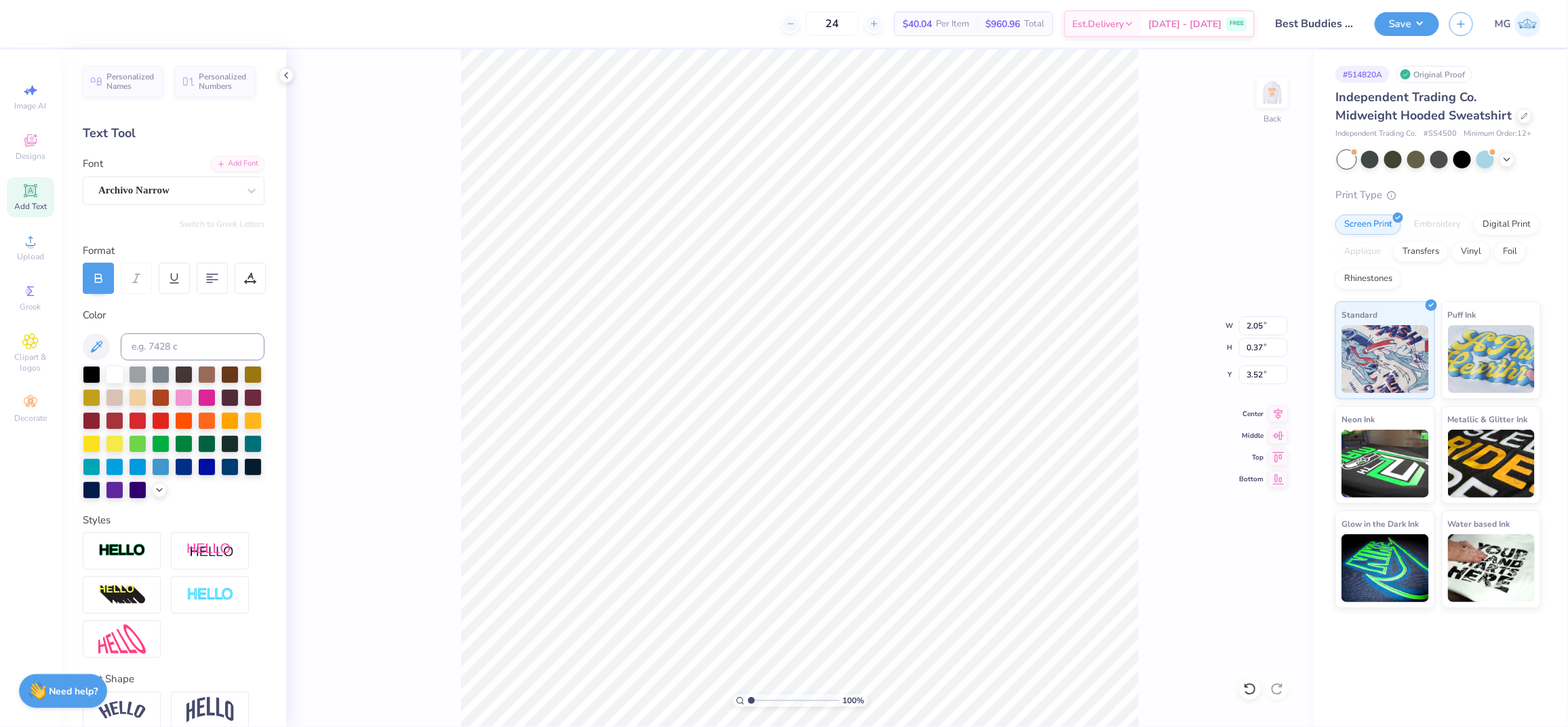
type input "2.05"
type input "0.37"
click at [1262, 324] on input "2.58" at bounding box center [1264, 325] width 49 height 19
type input "2"
type input "3.50"
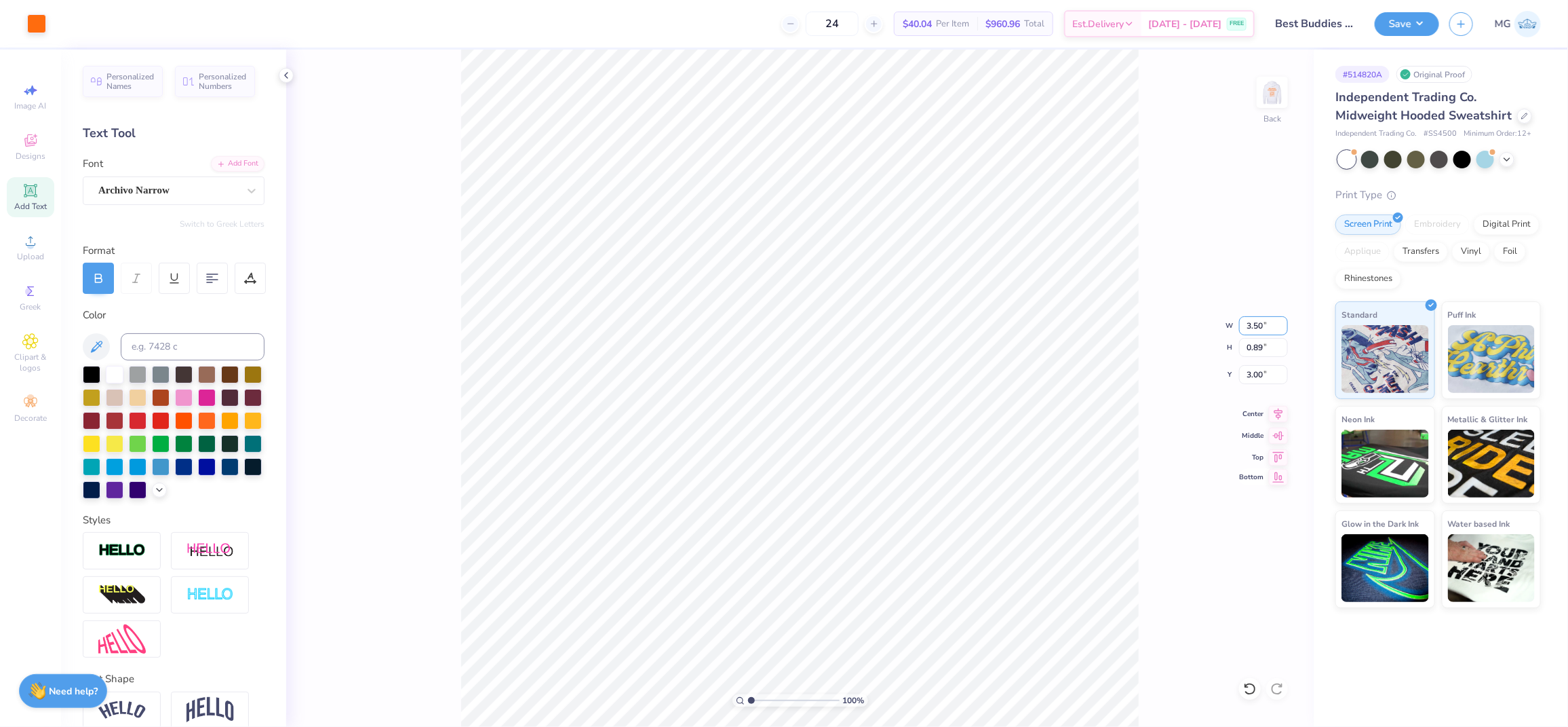
type input "1.20"
click at [1267, 378] on input "2.84" at bounding box center [1264, 375] width 49 height 19
type input "2"
type input "3.00"
click at [1271, 93] on img at bounding box center [1272, 92] width 54 height 54
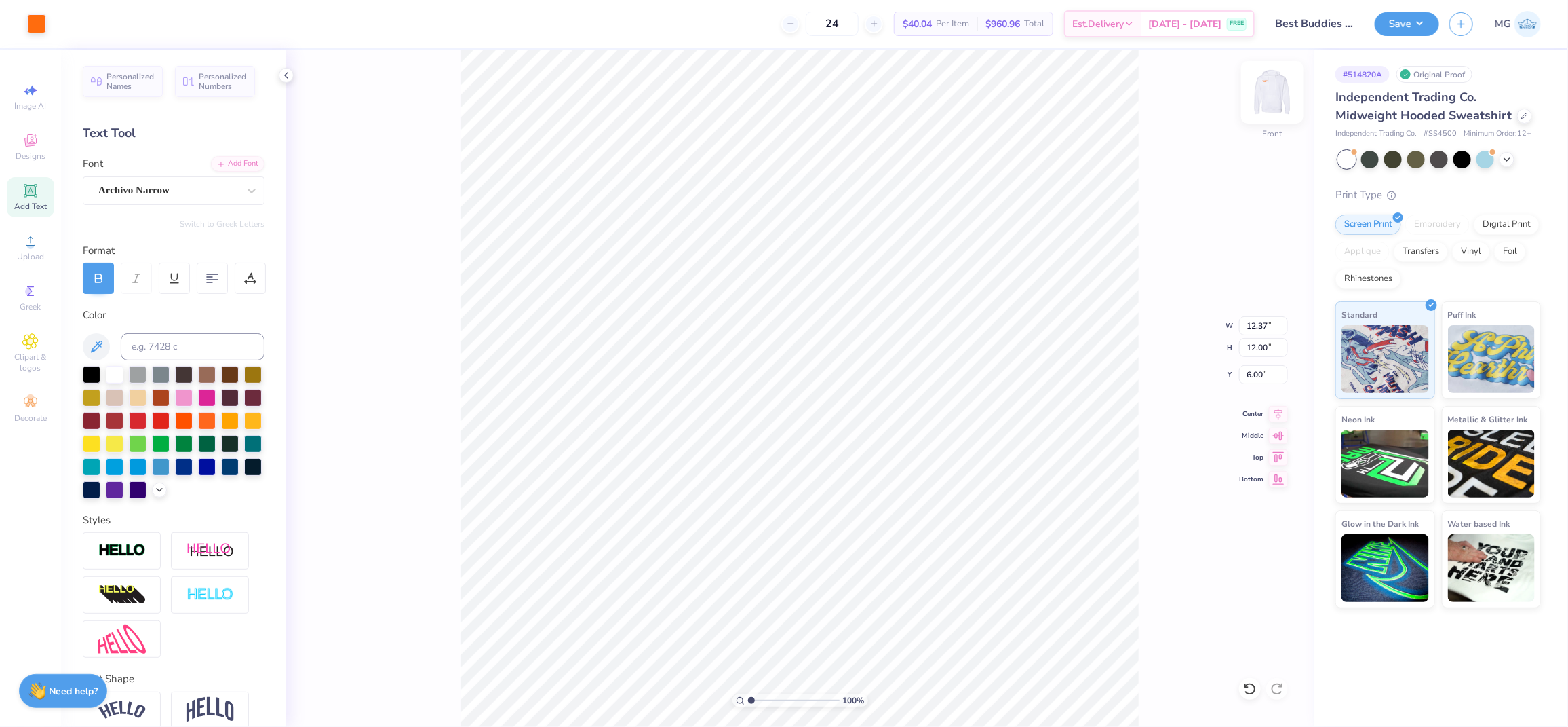
click at [1267, 87] on img at bounding box center [1272, 92] width 54 height 54
click at [1407, 30] on button "Save" at bounding box center [1407, 21] width 65 height 24
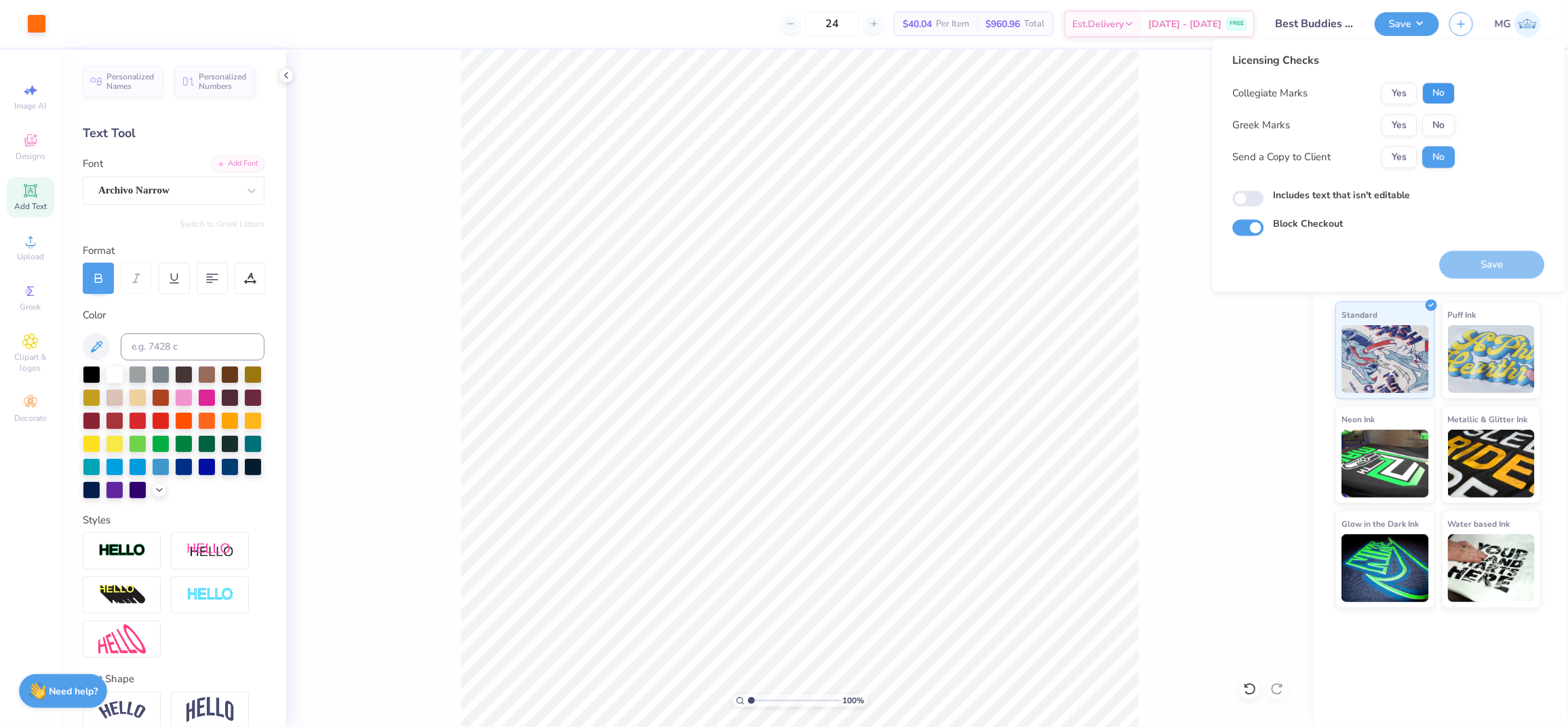
click at [1437, 90] on button "No" at bounding box center [1439, 93] width 33 height 22
click at [1437, 119] on button "No" at bounding box center [1439, 125] width 33 height 22
click at [1404, 156] on button "Yes" at bounding box center [1399, 157] width 35 height 22
click at [1327, 194] on label "Includes text that isn't editable" at bounding box center [1342, 195] width 137 height 14
click at [1264, 194] on input "Includes text that isn't editable" at bounding box center [1248, 198] width 31 height 16
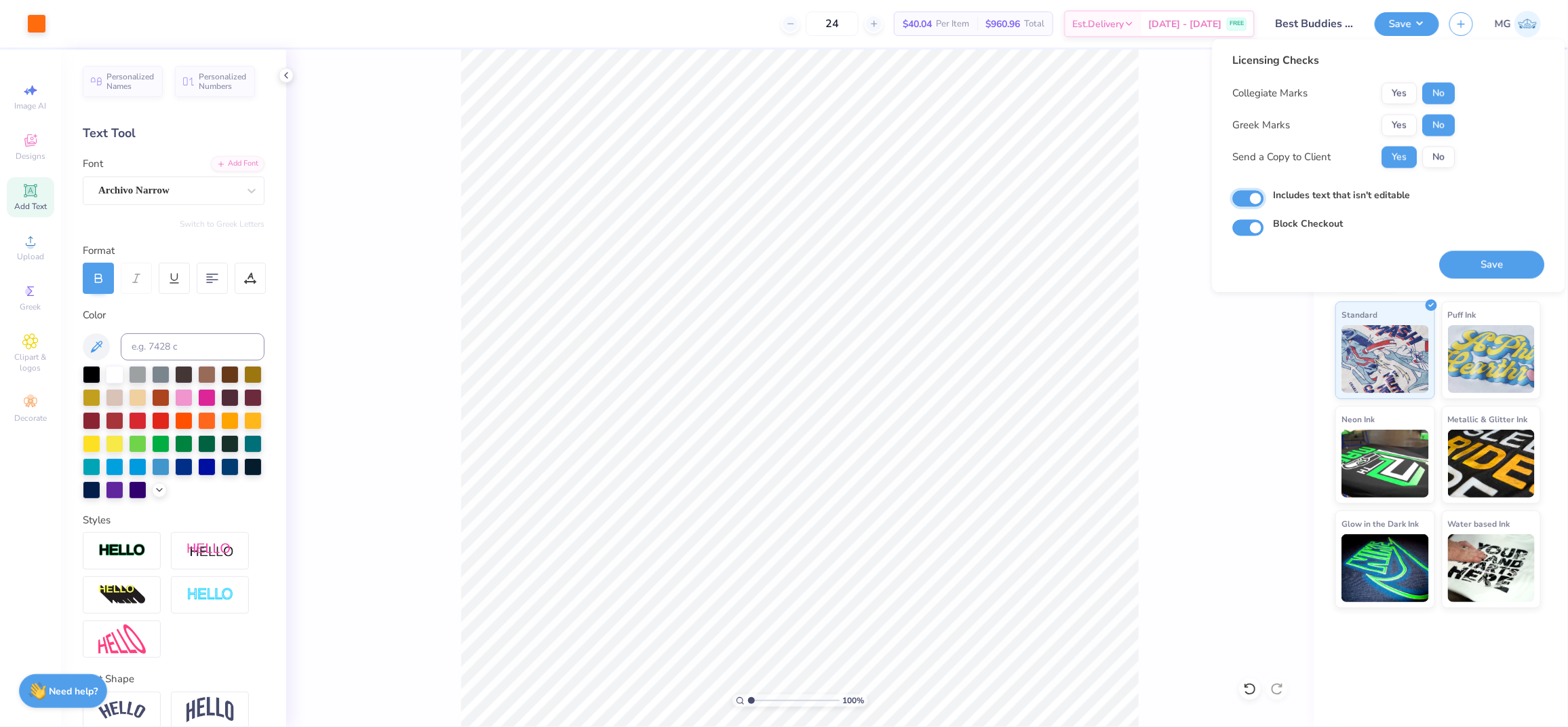
checkbox input "true"
click at [1483, 264] on button "Save" at bounding box center [1492, 264] width 105 height 28
